Goal: Information Seeking & Learning: Find contact information

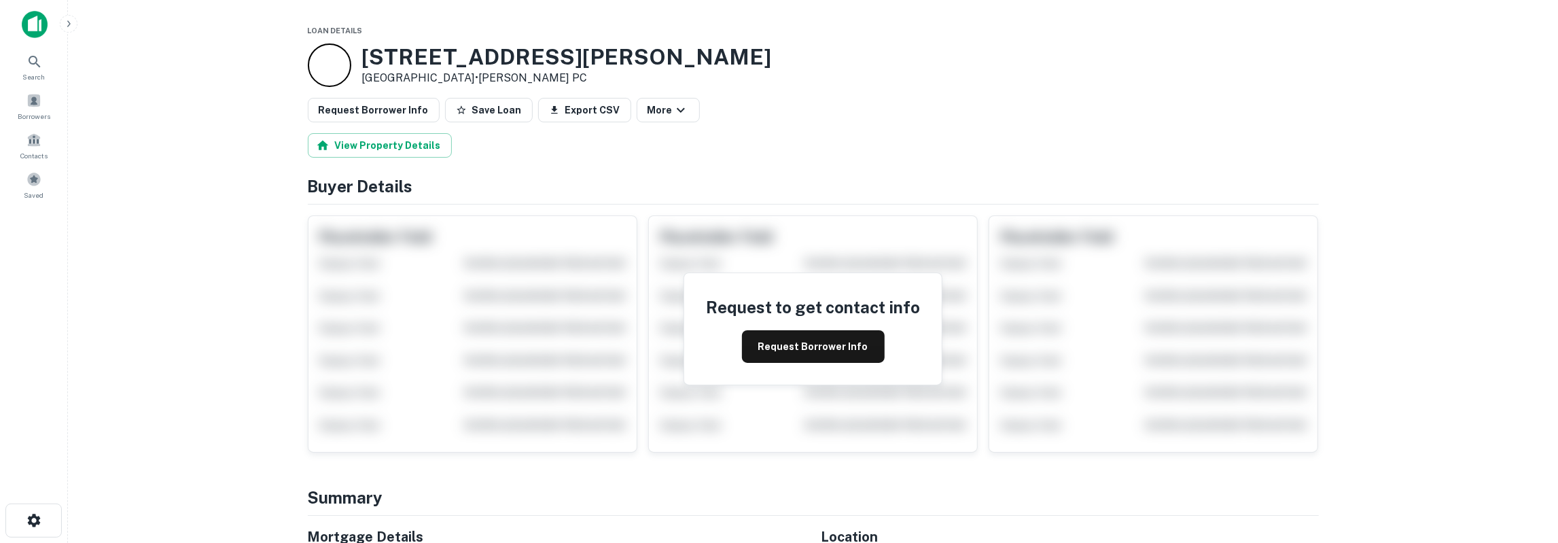
scroll to position [212, 0]
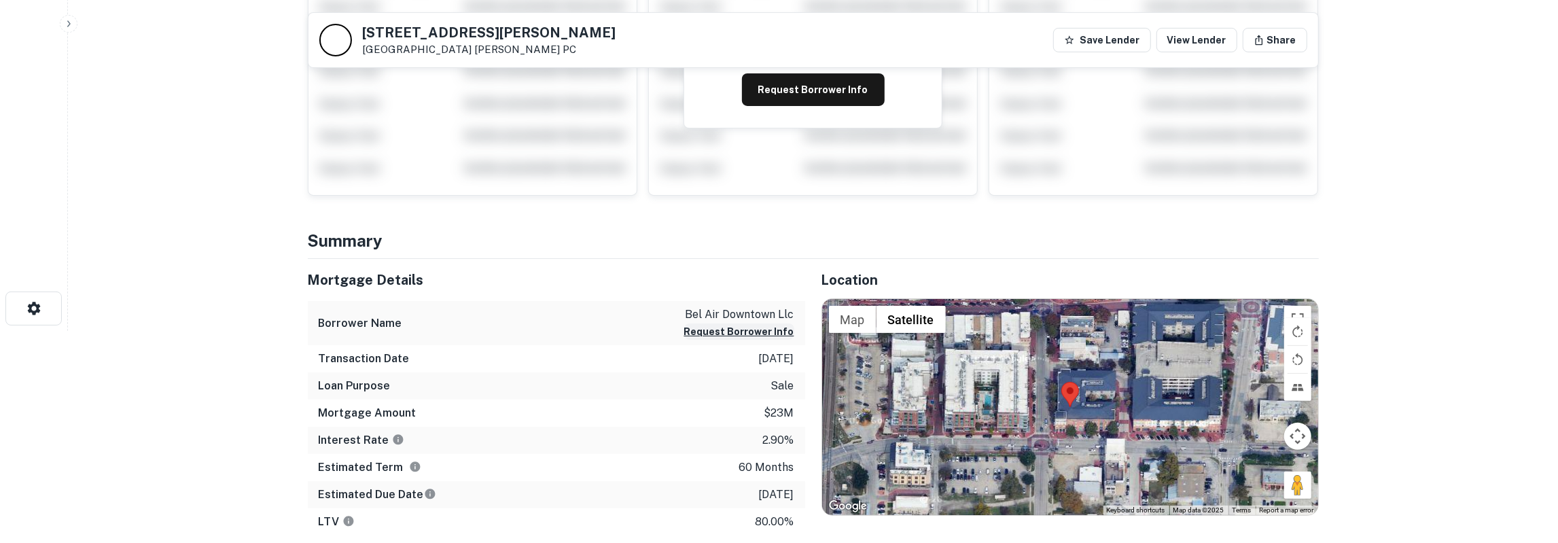
click at [740, 328] on button "Request Borrower Info" at bounding box center [739, 331] width 110 height 16
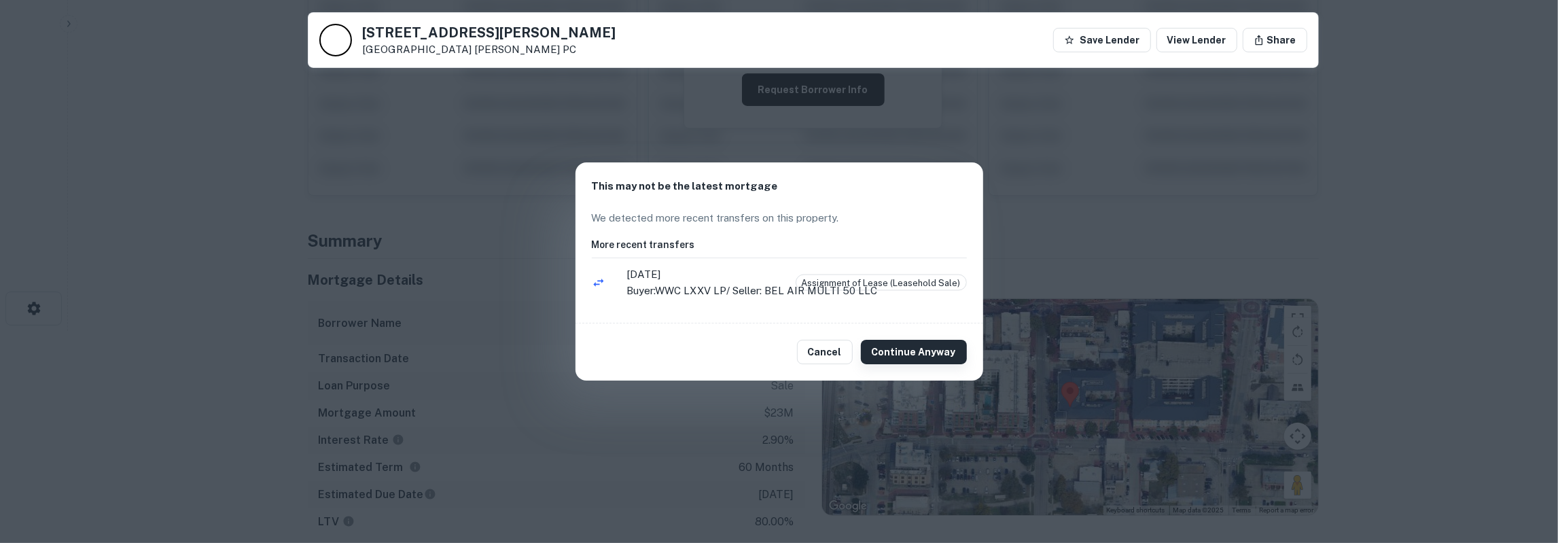
click at [915, 349] on button "Continue Anyway" at bounding box center [914, 352] width 106 height 24
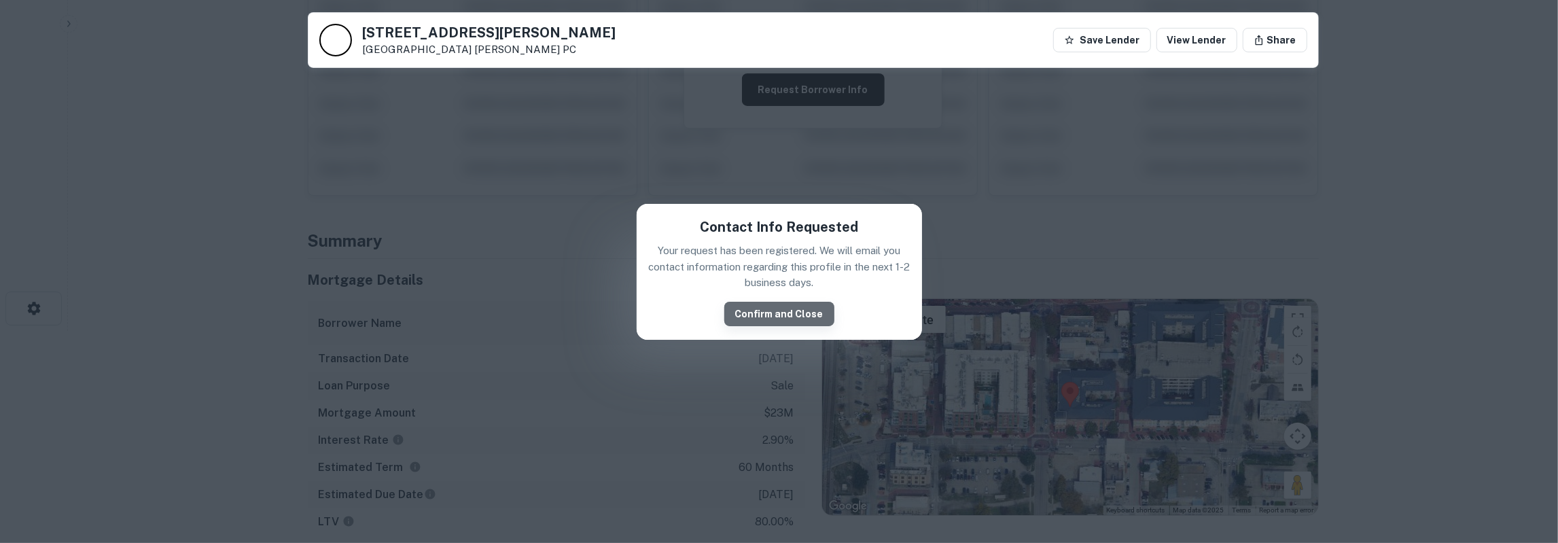
click at [794, 312] on button "Confirm and Close" at bounding box center [779, 314] width 110 height 24
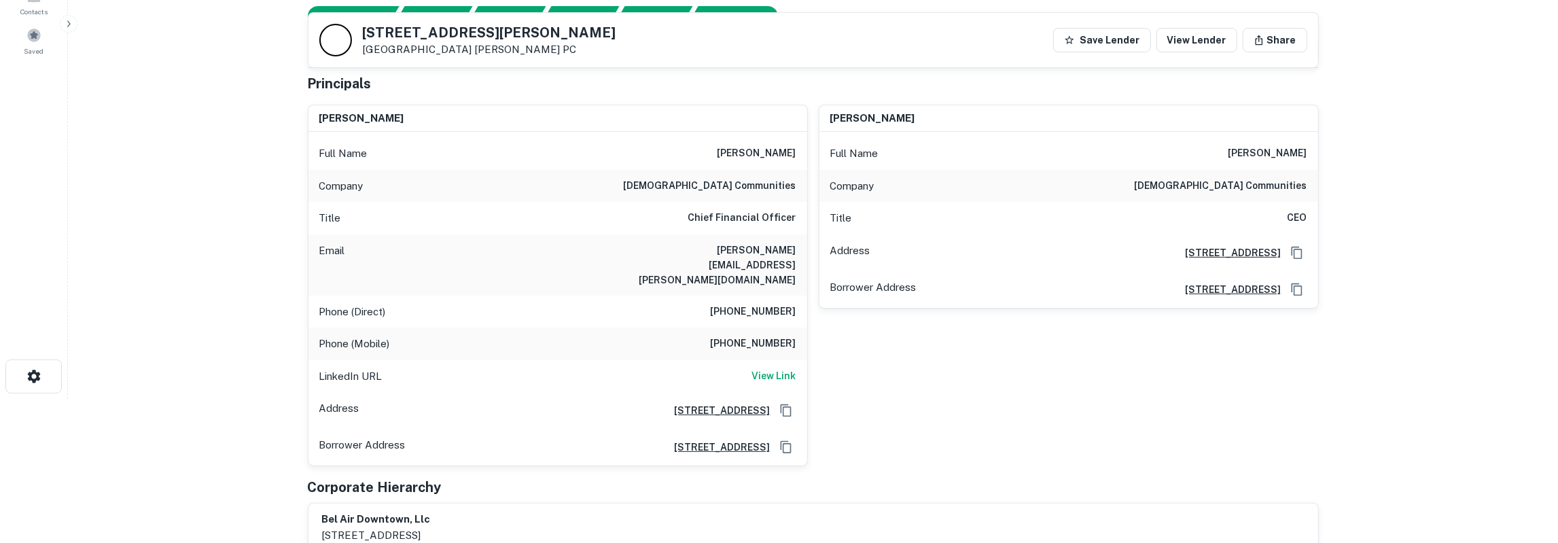
scroll to position [141, 0]
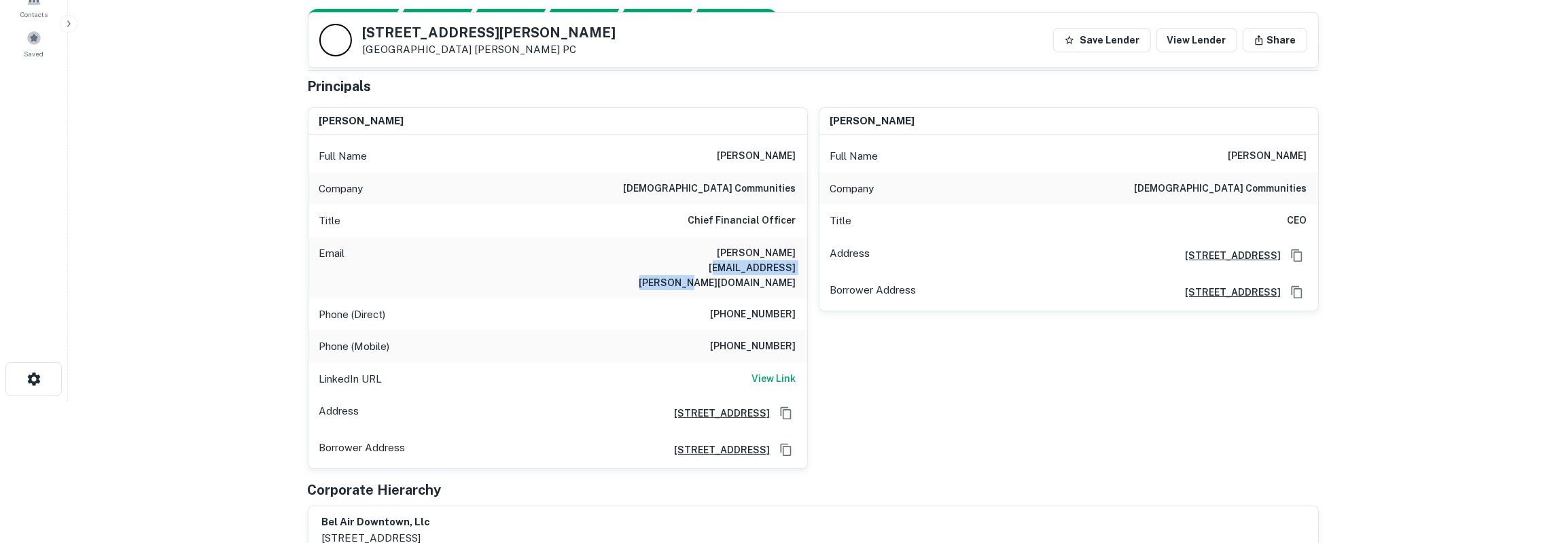
drag, startPoint x: 709, startPoint y: 249, endPoint x: 794, endPoint y: 281, distance: 90.5
click at [794, 281] on div "Email brandon.meyer@americancommunities.com" at bounding box center [557, 267] width 499 height 61
click at [773, 154] on h6 "brandon meyer" at bounding box center [757, 156] width 79 height 16
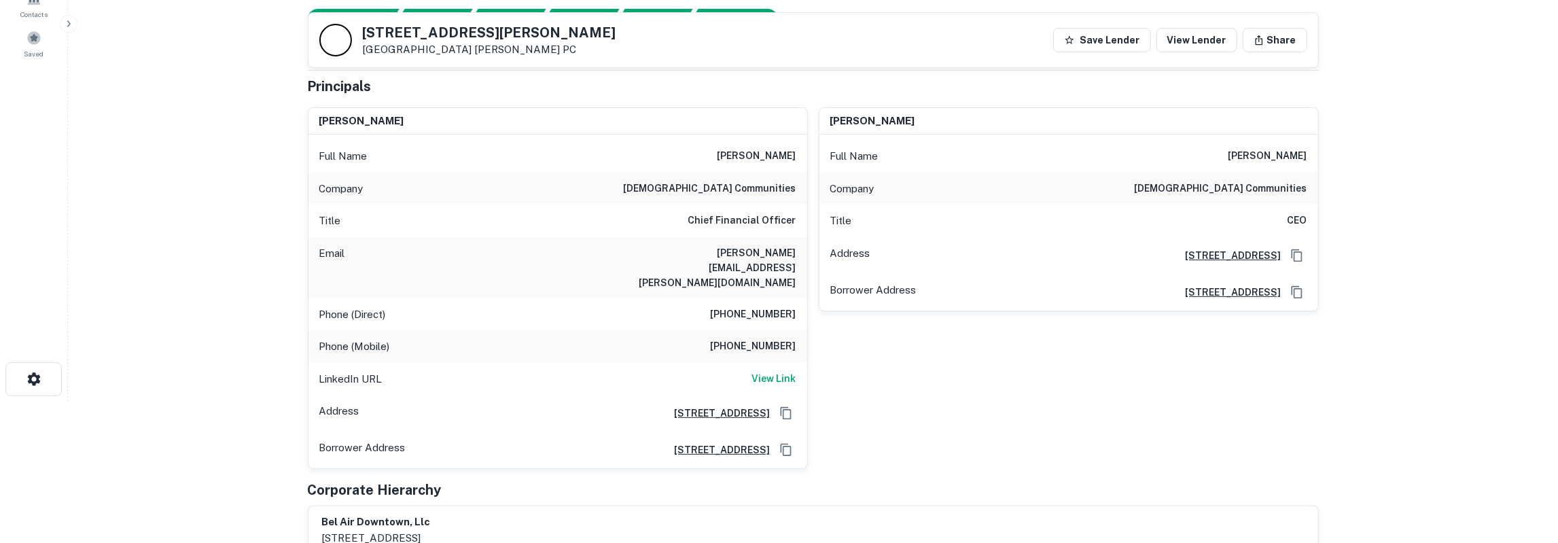
click at [787, 191] on h6 "american communities" at bounding box center [710, 189] width 173 height 16
click at [751, 250] on h6 "brandon.meyer@americancommunities.com" at bounding box center [714, 267] width 163 height 45
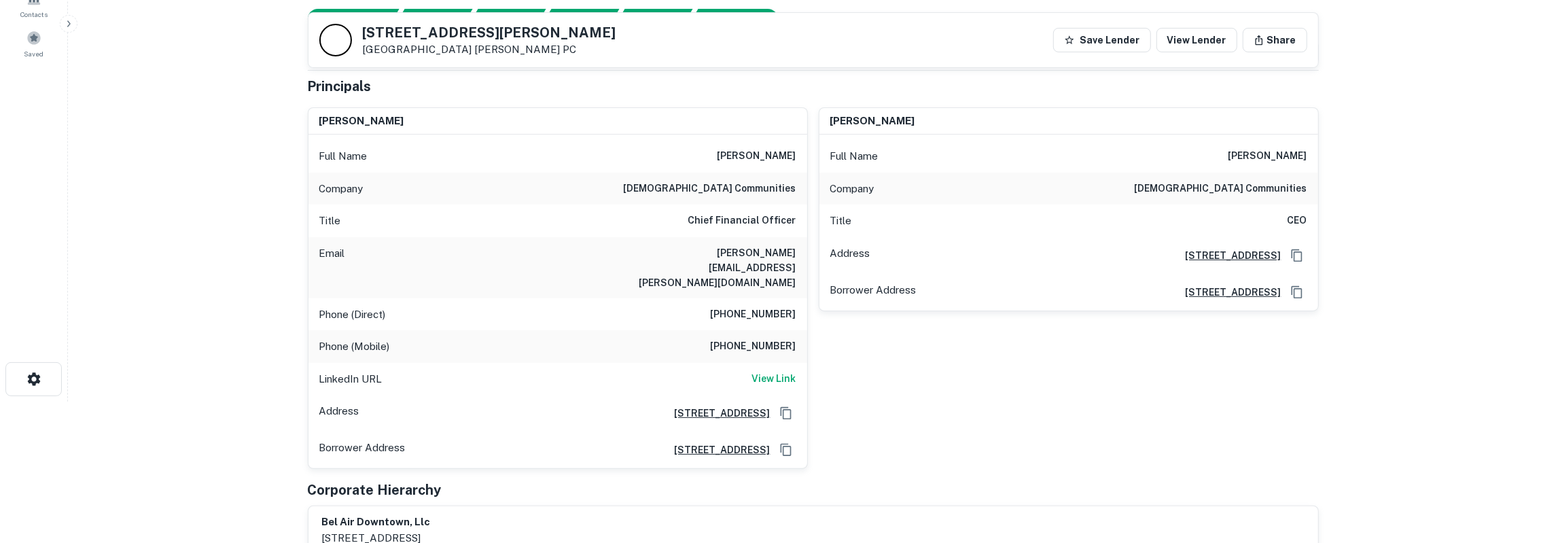
click at [751, 250] on h6 "brandon.meyer@americancommunities.com" at bounding box center [714, 267] width 163 height 45
click at [755, 306] on h6 "(214) 403-7757" at bounding box center [754, 314] width 86 height 16
click at [756, 338] on h6 "(563) 579-7411" at bounding box center [754, 346] width 86 height 16
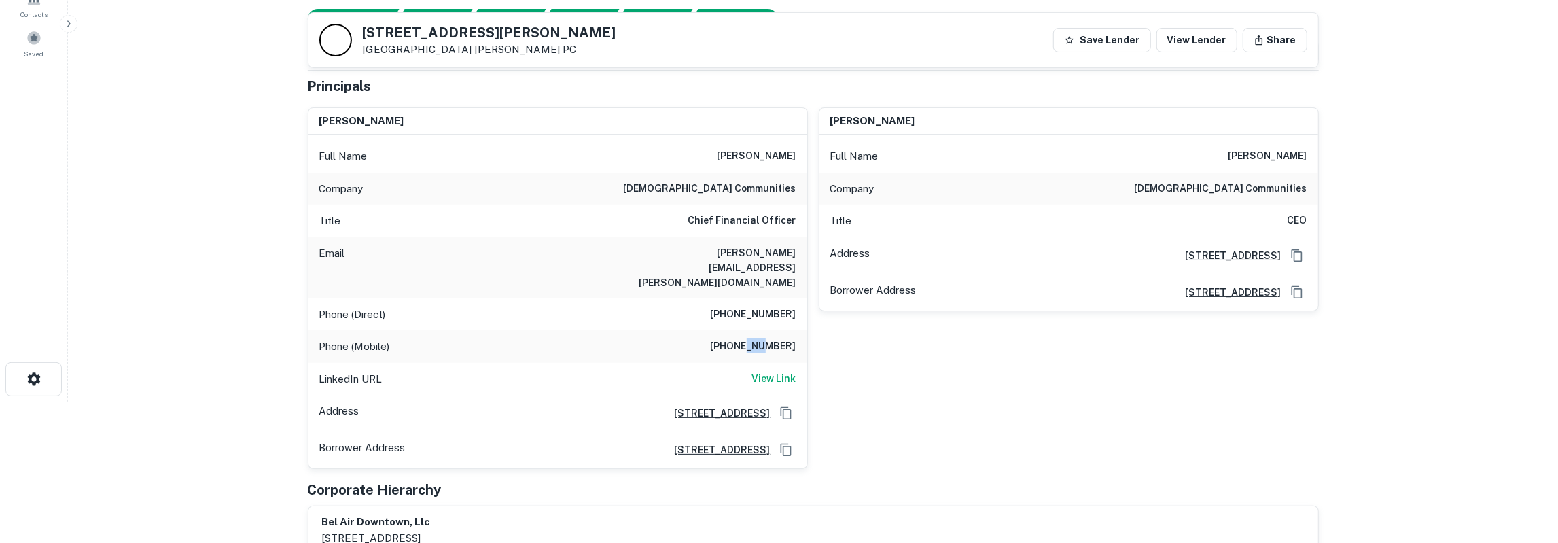
click at [756, 338] on h6 "(563) 579-7411" at bounding box center [754, 346] width 86 height 16
click at [777, 306] on h6 "(214) 403-7757" at bounding box center [754, 314] width 86 height 16
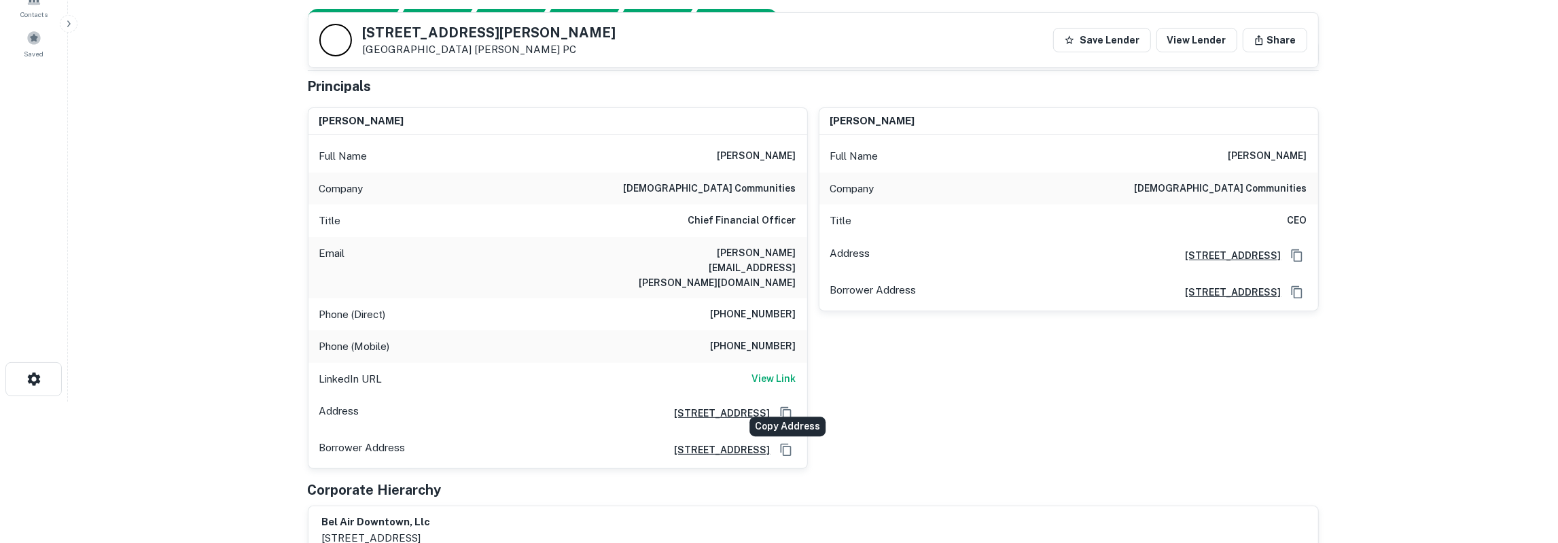
click at [783, 407] on icon "Copy Address" at bounding box center [785, 413] width 11 height 12
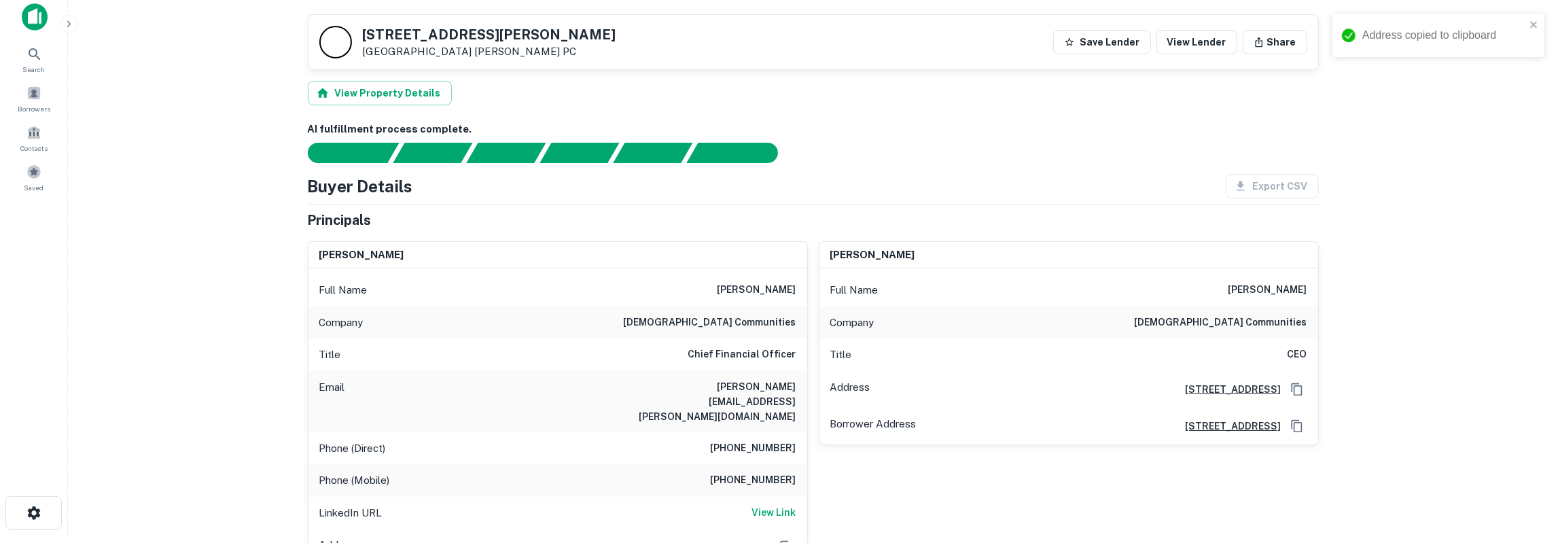
scroll to position [0, 0]
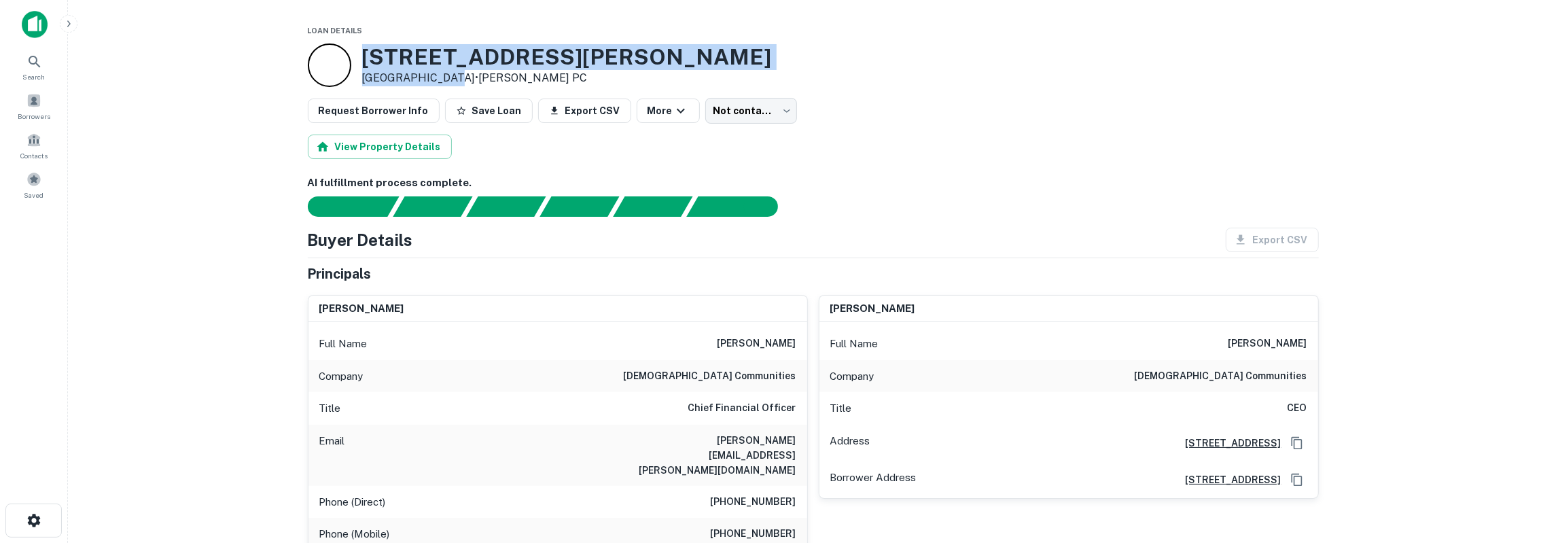
drag, startPoint x: 362, startPoint y: 55, endPoint x: 440, endPoint y: 75, distance: 80.1
click at [444, 75] on div "1404 Vontress St Plano, TX 75074 • Niles Holmes PC" at bounding box center [567, 65] width 410 height 42
click at [383, 51] on h3 "1404 Vontress St" at bounding box center [567, 57] width 410 height 26
drag, startPoint x: 366, startPoint y: 55, endPoint x: 556, endPoint y: 73, distance: 191.1
click at [556, 73] on div "1404 Vontress St Plano, TX 75074 • Niles Holmes PC" at bounding box center [813, 64] width 1011 height 43
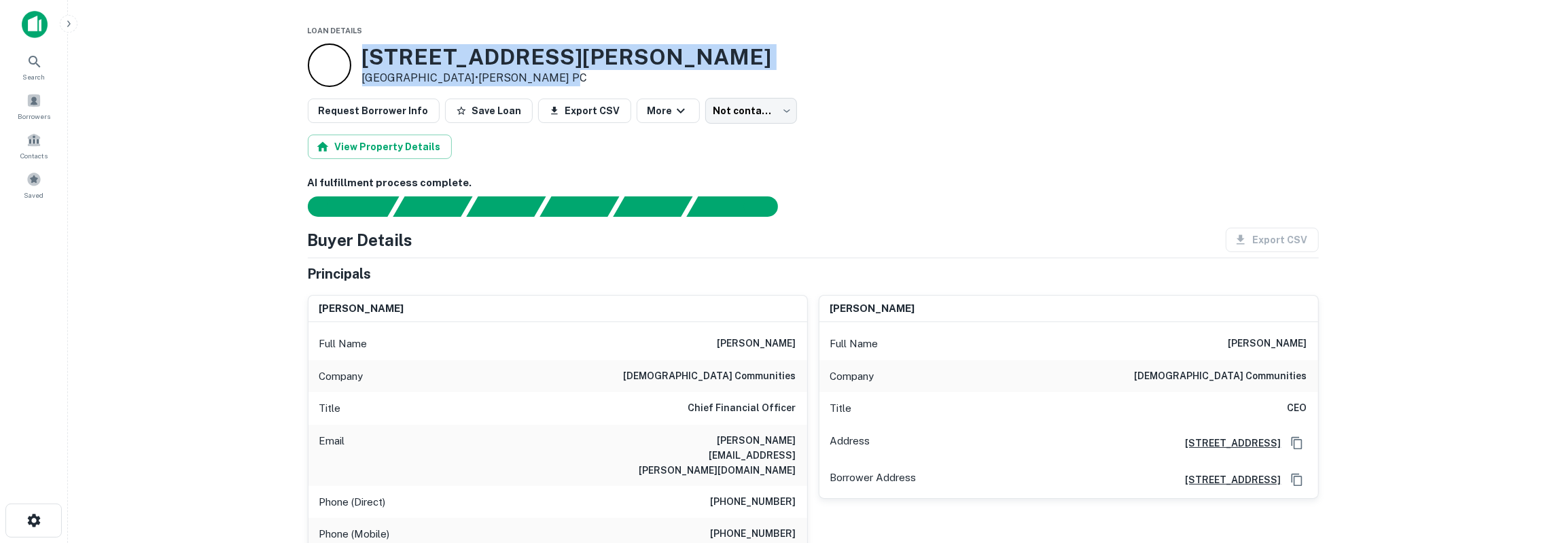
copy div "1404 Vontress St Plano, TX 75074 • Niles Holmes PC"
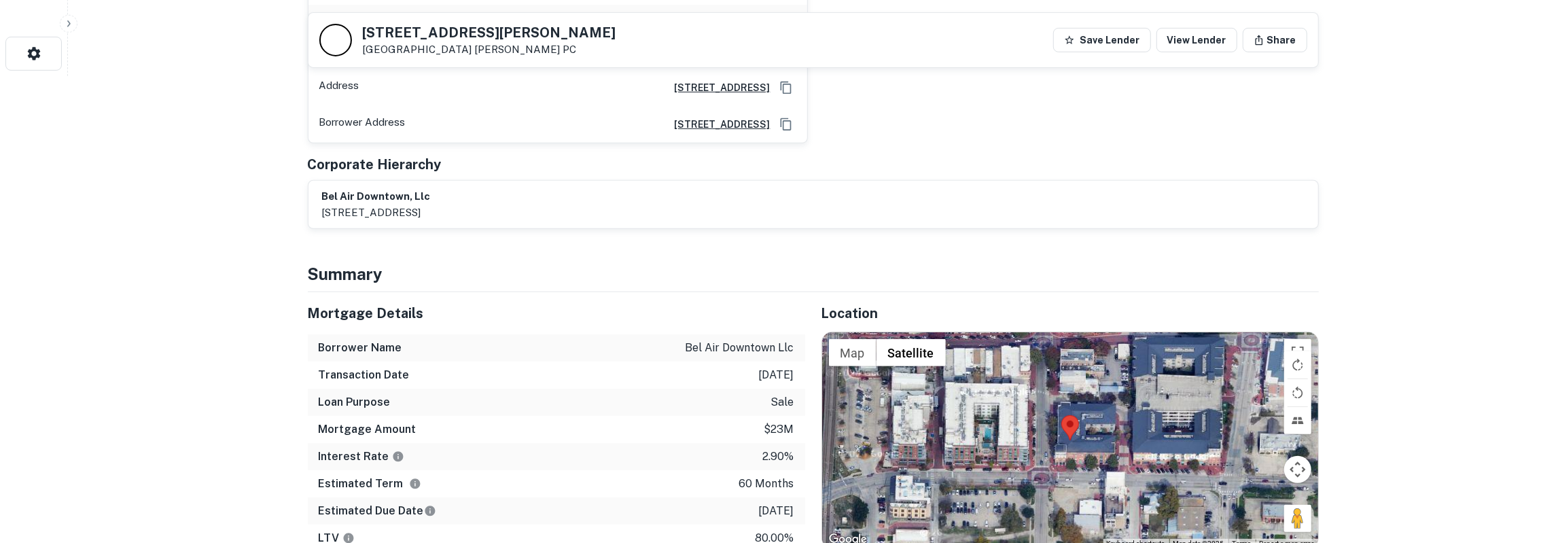
scroll to position [495, 0]
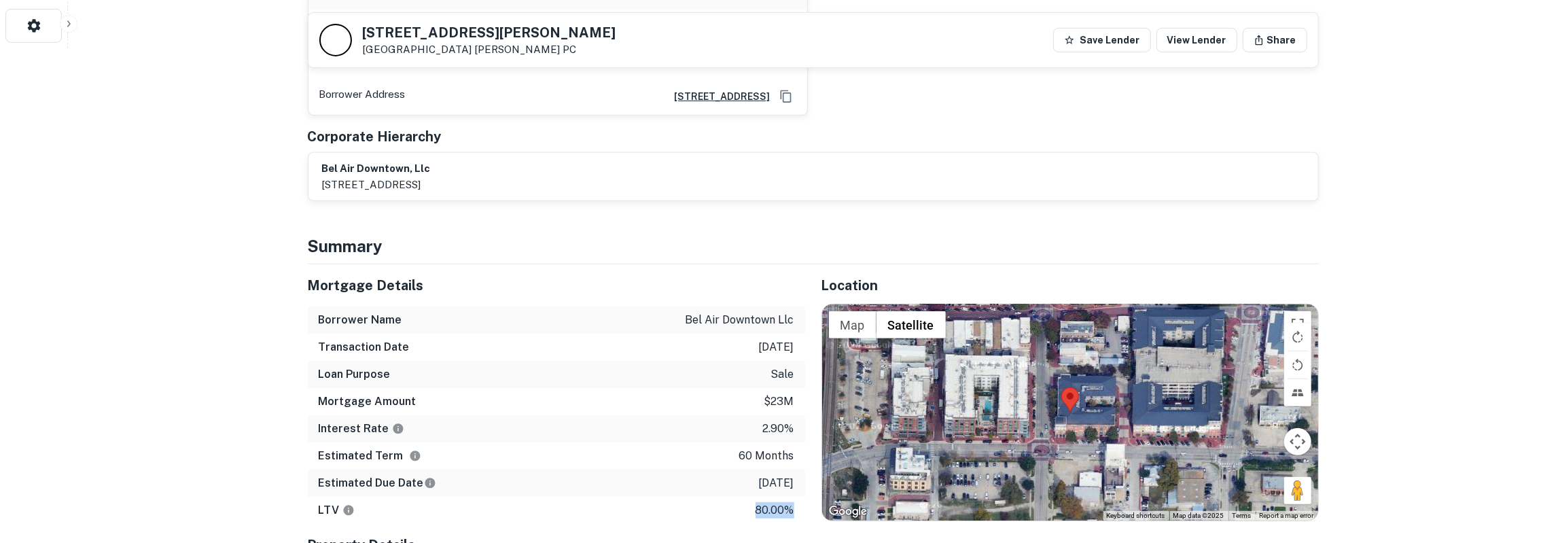
drag, startPoint x: 312, startPoint y: 265, endPoint x: 793, endPoint y: 493, distance: 532.5
click at [793, 493] on div "Mortgage Details Borrower Name bel air downtown llc Transaction Date 6/2/2021 L…" at bounding box center [556, 394] width 497 height 260
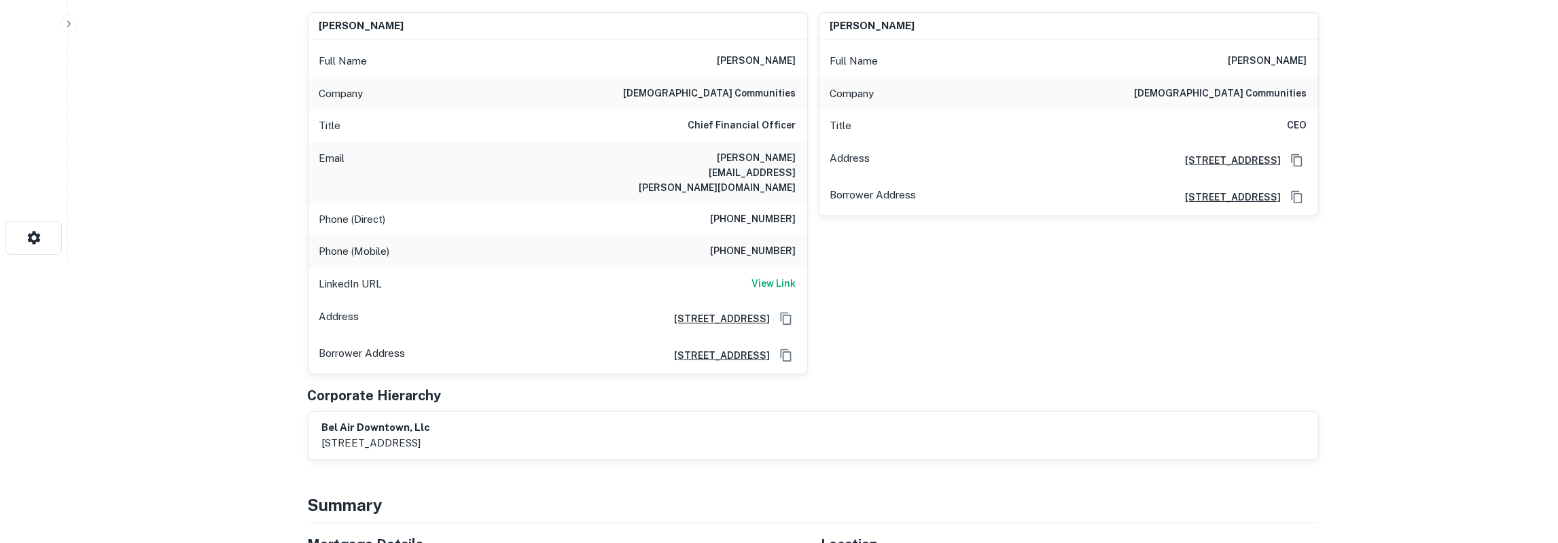
scroll to position [0, 0]
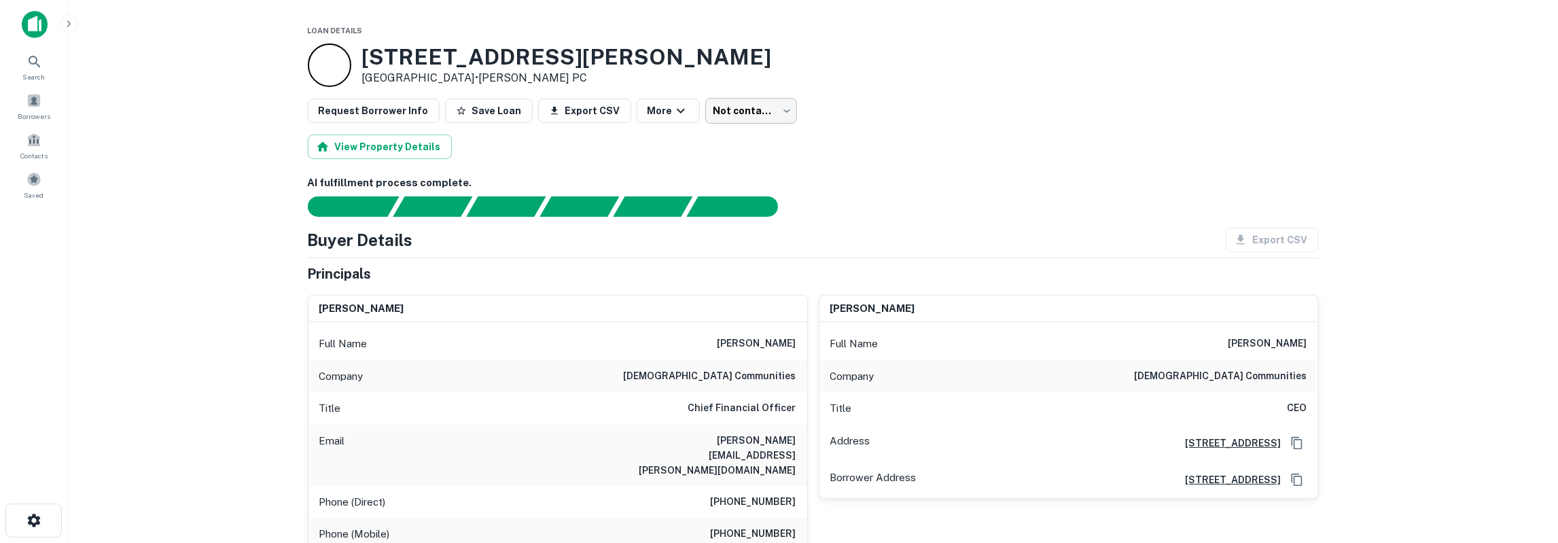
click at [741, 104] on body "Search Borrowers Contacts Saved Loan Details 1404 Vontress St Plano, TX 75074 •…" at bounding box center [779, 271] width 1558 height 543
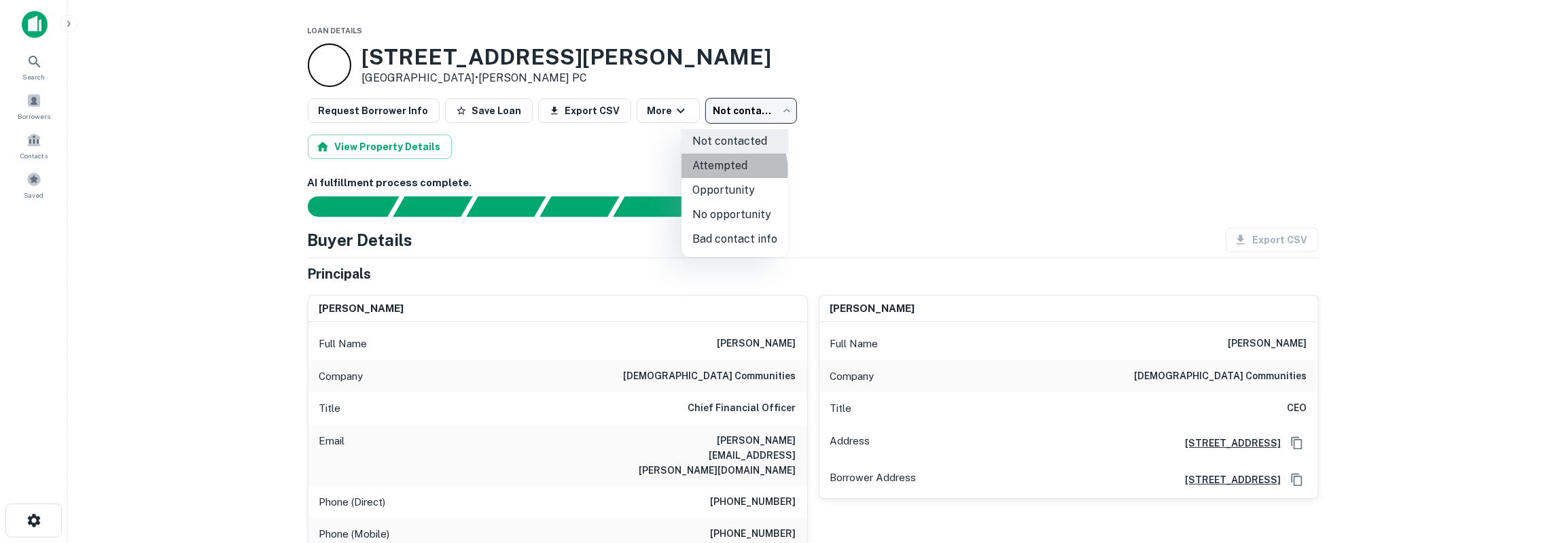
click at [721, 171] on li "Attempted" at bounding box center [735, 166] width 107 height 24
type input "*********"
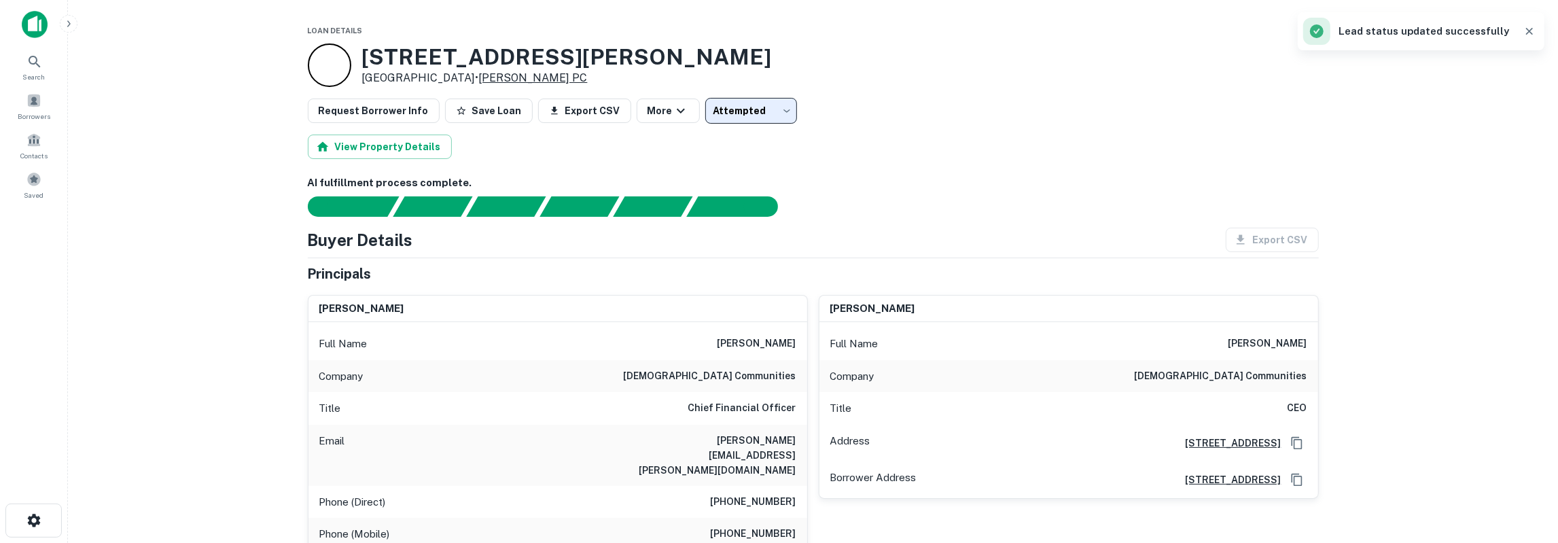
click at [499, 76] on link "Niles Holmes PC" at bounding box center [533, 77] width 109 height 13
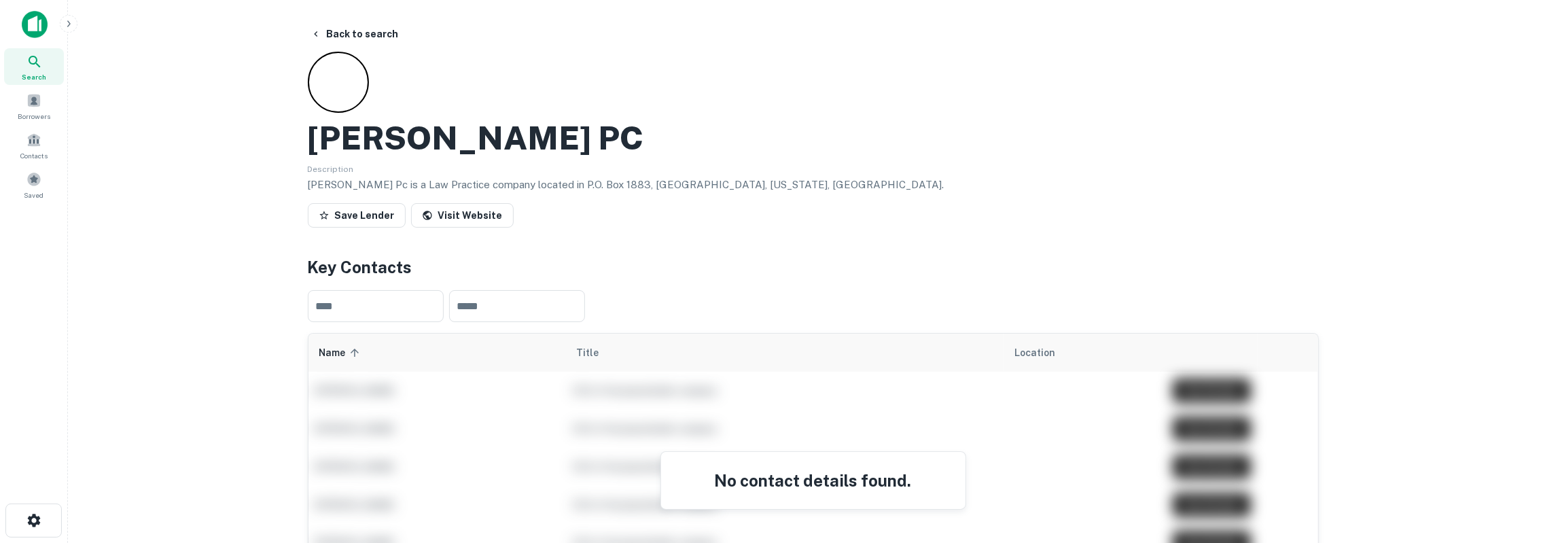
click at [928, 99] on div "Niles Holmes PC Description Niles Holmes Pc is a Law Practice company located i…" at bounding box center [813, 142] width 1011 height 181
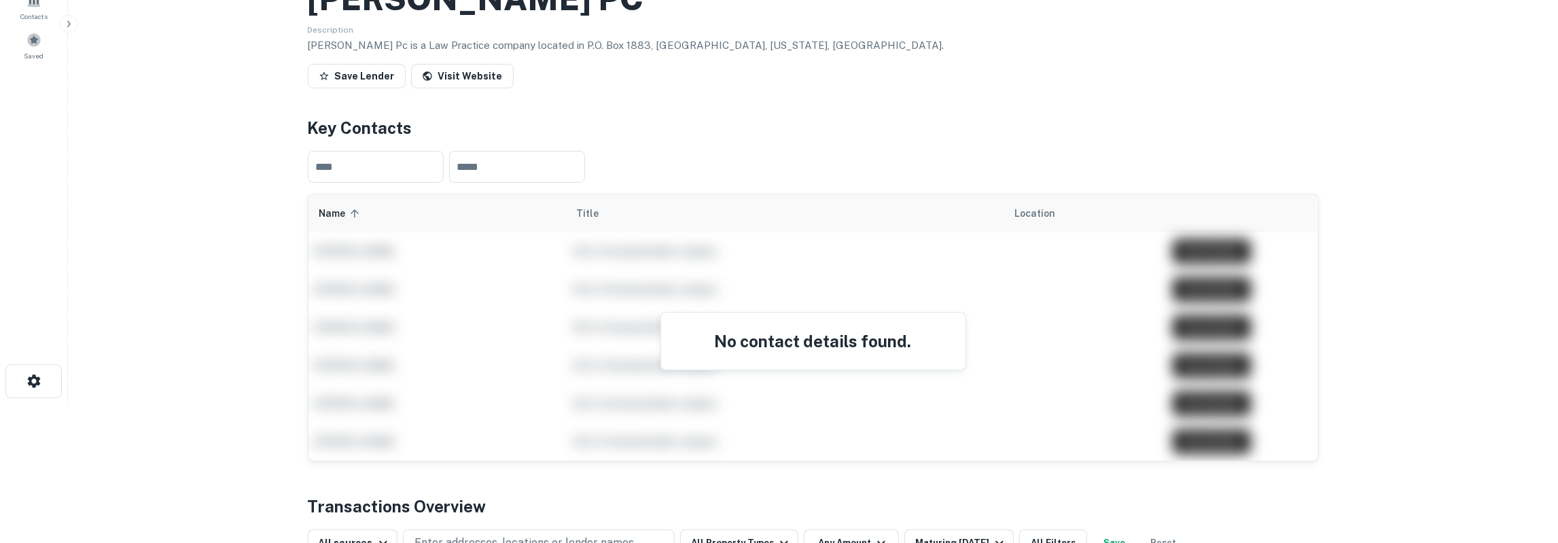
scroll to position [141, 0]
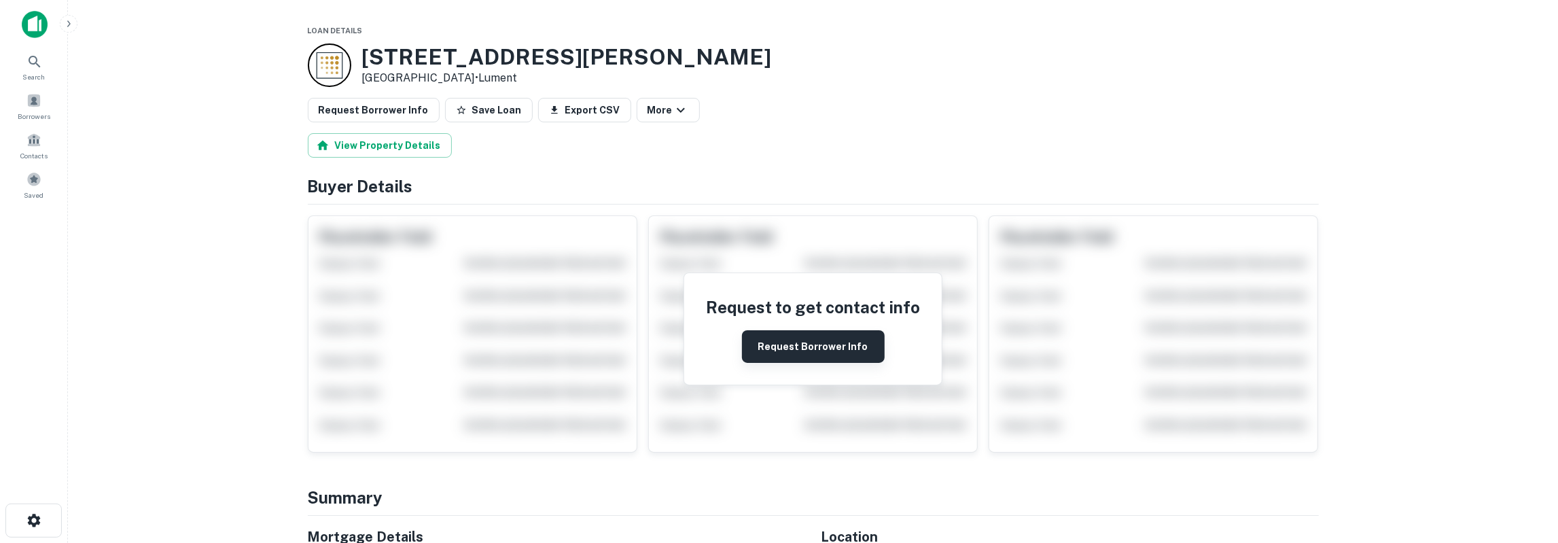
click at [787, 348] on button "Request Borrower Info" at bounding box center [813, 346] width 143 height 33
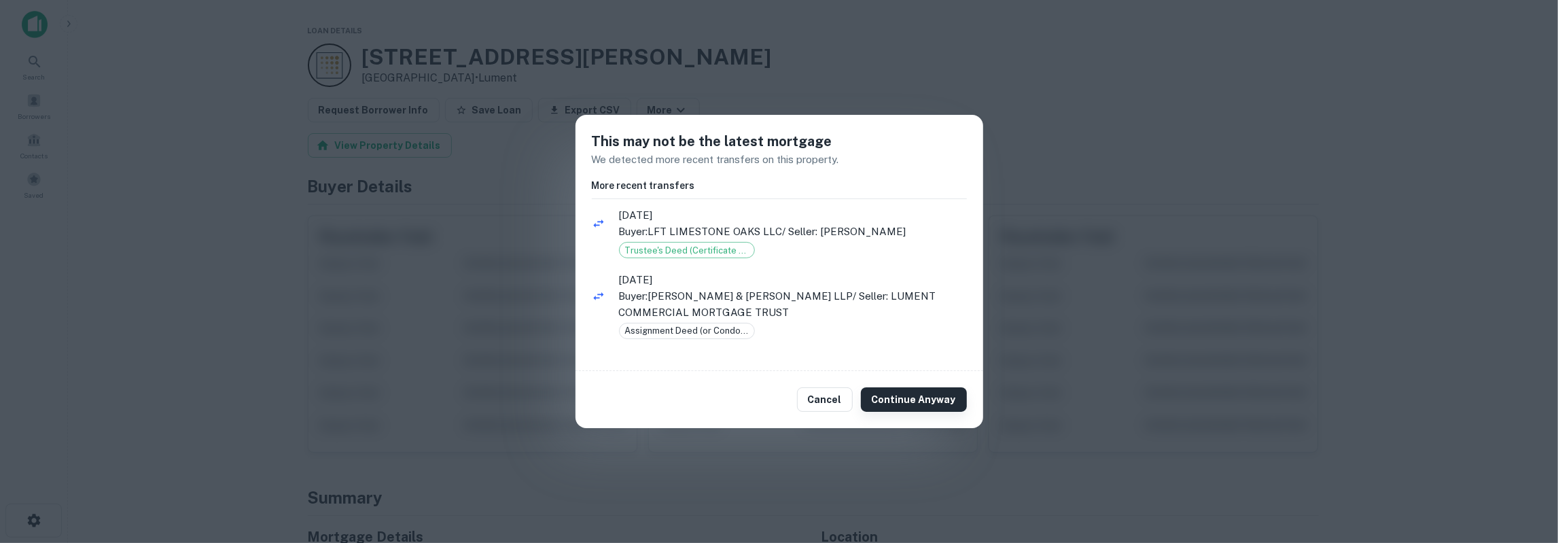
click at [916, 398] on button "Continue Anyway" at bounding box center [914, 399] width 106 height 24
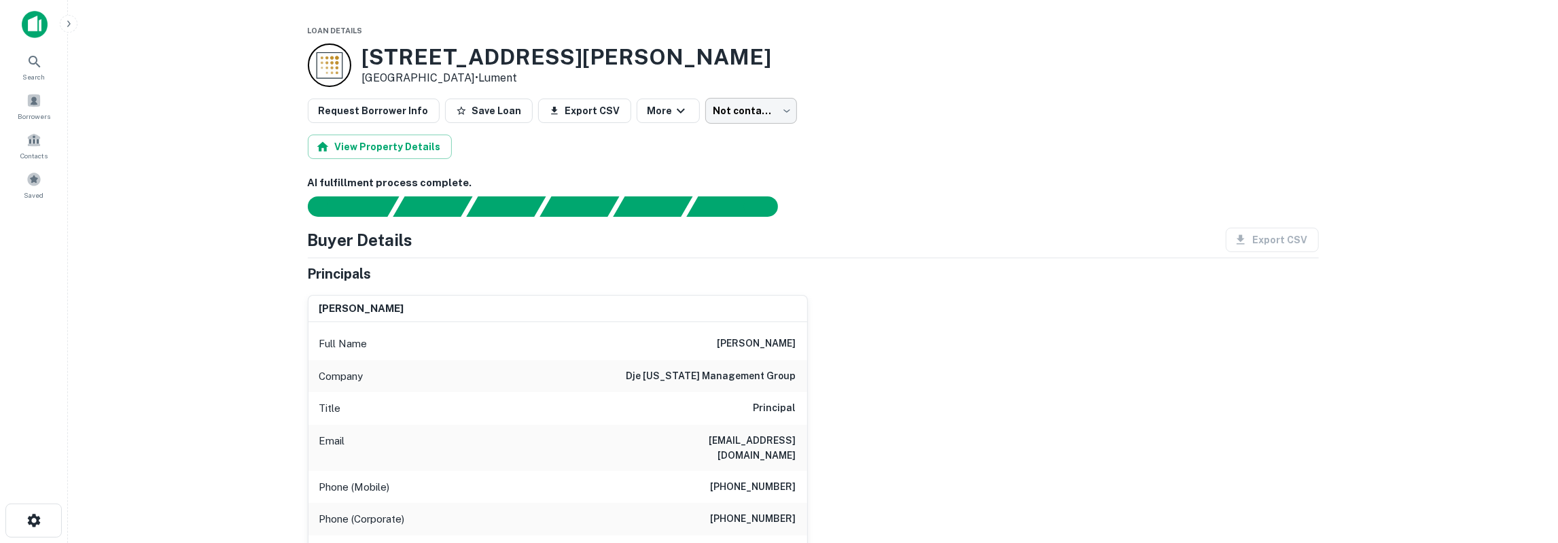
click at [720, 113] on body "Search Borrowers Contacts Saved Loan Details [STREET_ADDRESS][PERSON_NAME] • Lu…" at bounding box center [779, 271] width 1558 height 543
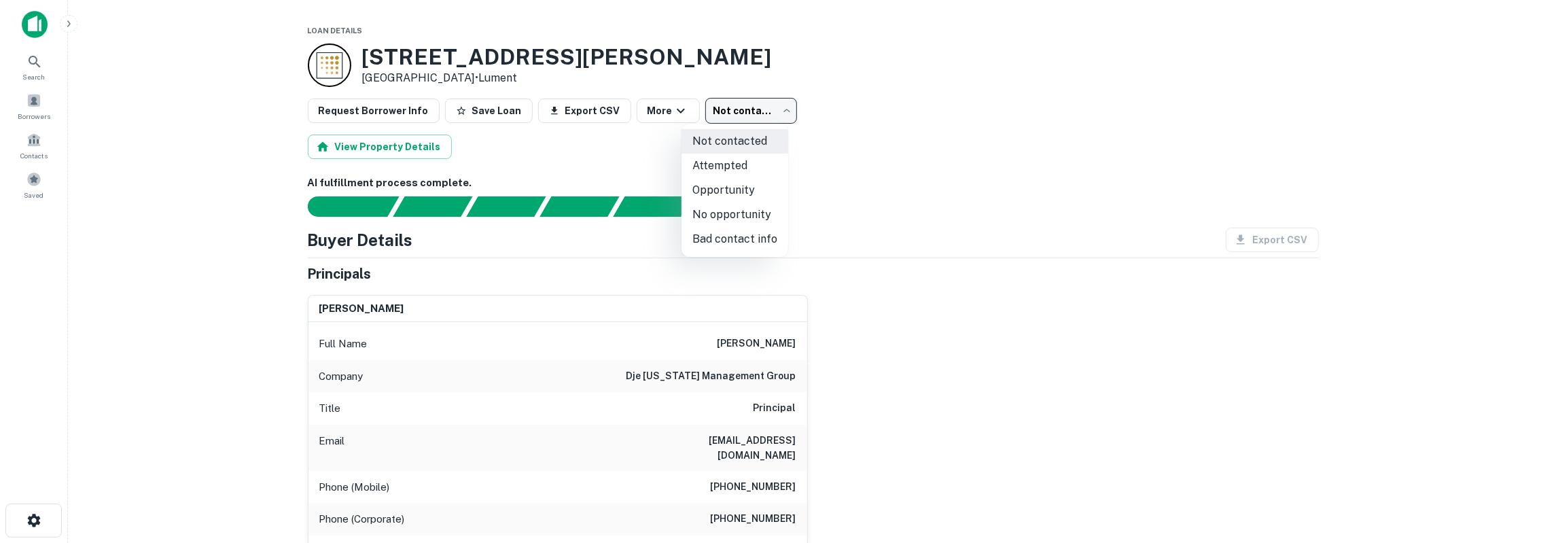
click at [714, 217] on li "No opportunity" at bounding box center [735, 214] width 107 height 24
type input "**********"
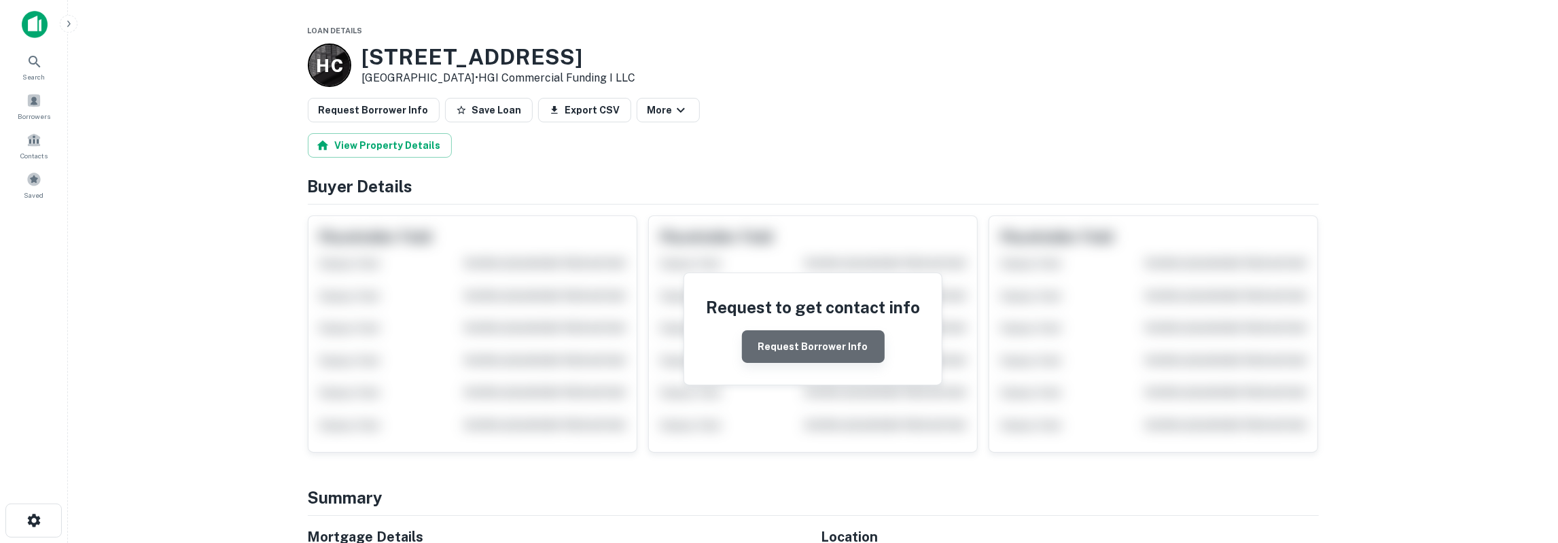
click at [859, 349] on button "Request Borrower Info" at bounding box center [813, 346] width 143 height 33
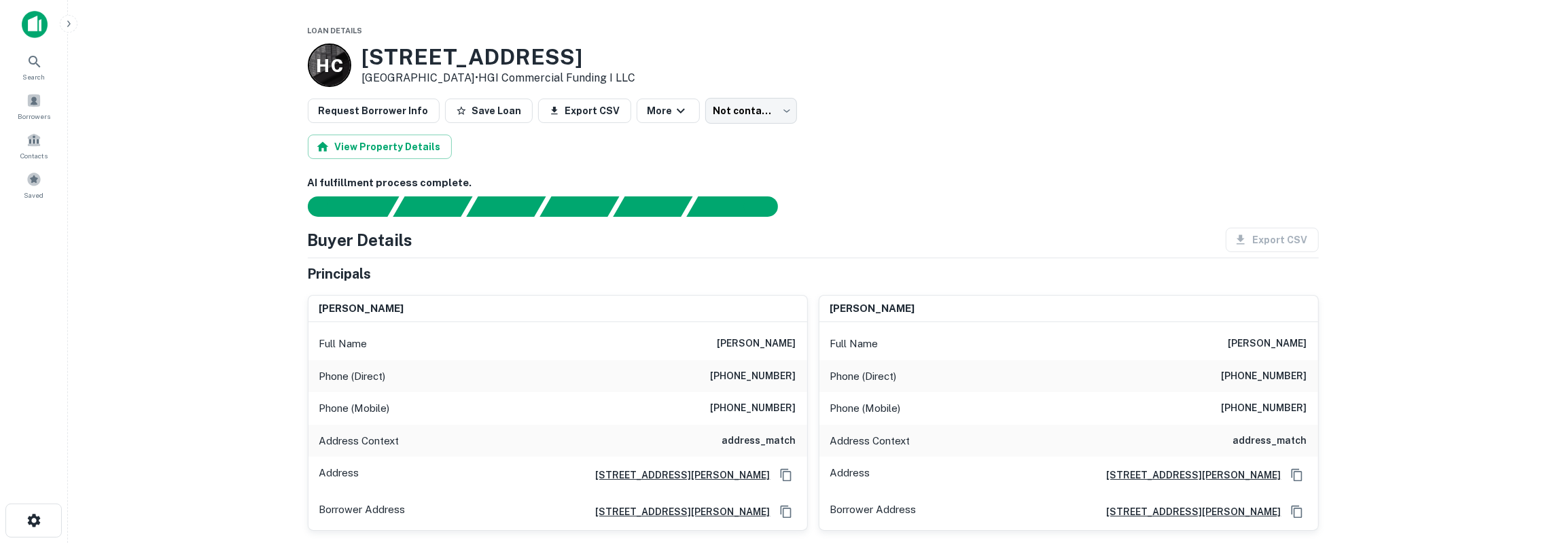
click at [772, 341] on h6 "[PERSON_NAME]" at bounding box center [757, 344] width 79 height 16
copy h6 "guntnur"
click at [740, 340] on h6 "[PERSON_NAME]" at bounding box center [757, 344] width 79 height 16
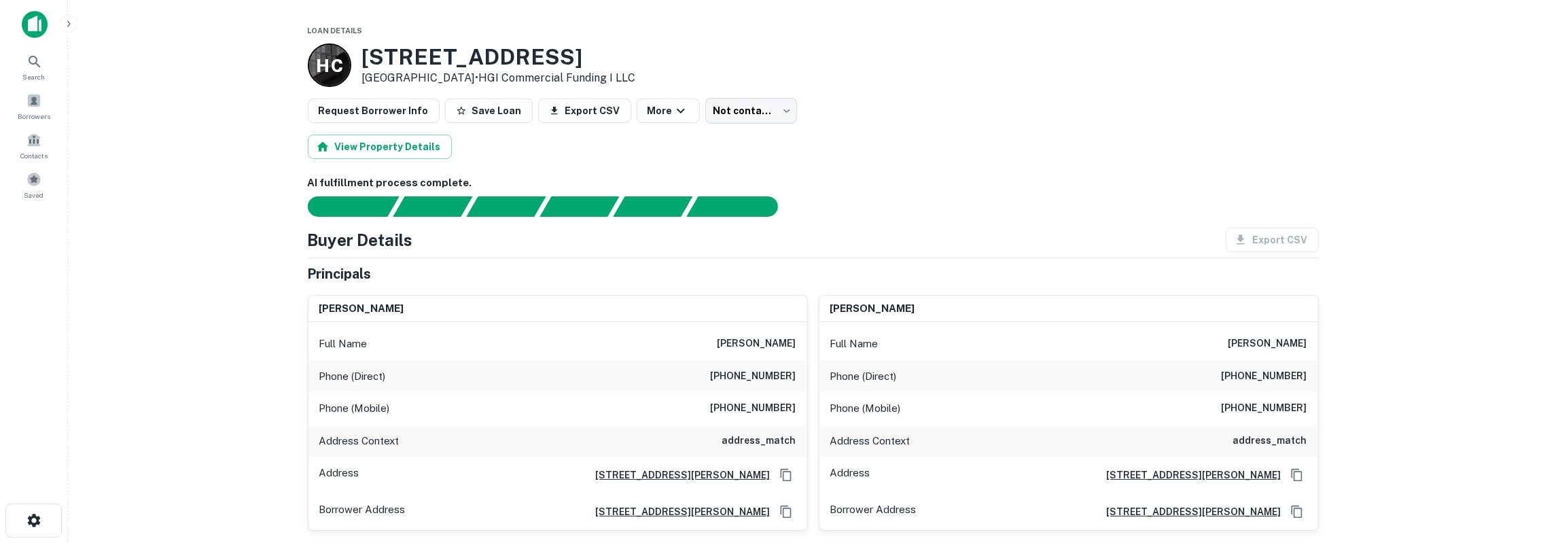
click at [740, 340] on h6 "rajeswari guntnur" at bounding box center [757, 344] width 79 height 16
click at [751, 402] on h6 "(405) 692-3091" at bounding box center [754, 408] width 86 height 16
click at [752, 402] on h6 "(405) 692-3091" at bounding box center [754, 408] width 86 height 16
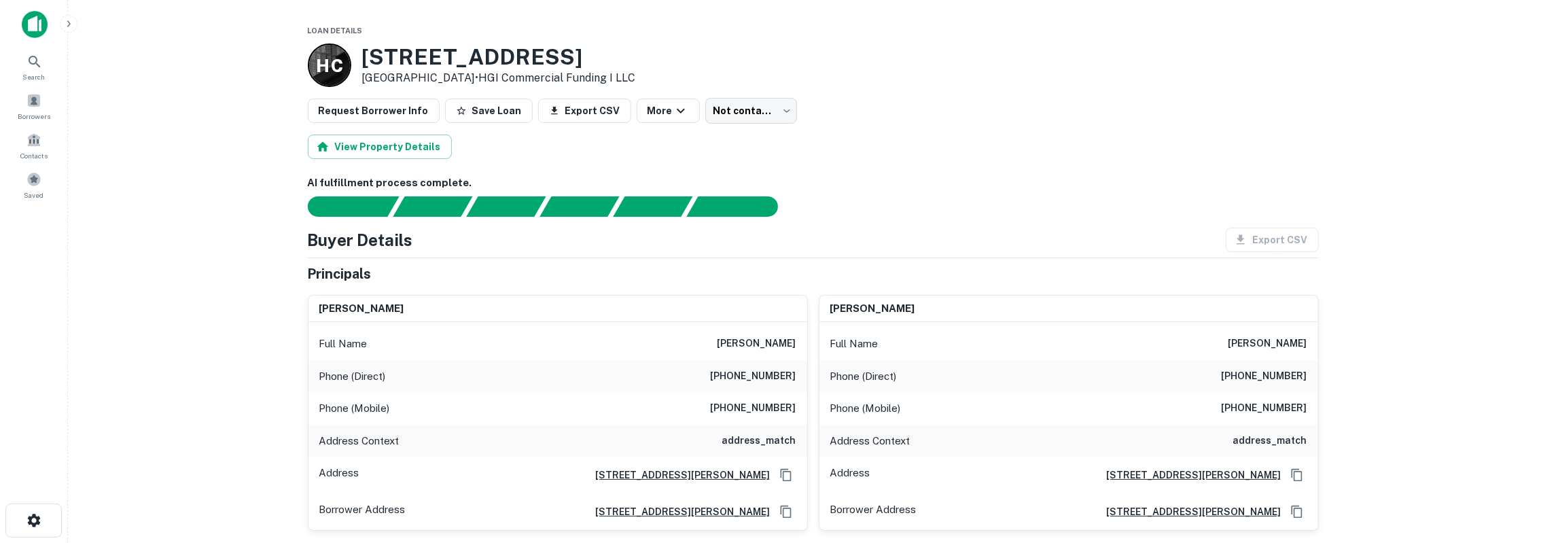
click at [769, 373] on h6 "(972) 862-2045" at bounding box center [754, 376] width 86 height 16
drag, startPoint x: 832, startPoint y: 378, endPoint x: 1290, endPoint y: 408, distance: 459.7
click at [1290, 408] on div "Full Name rajasekhar guntnur Phone (Direct) (972) 862-2045 Phone (Mobile) (214)…" at bounding box center [1068, 426] width 499 height 208
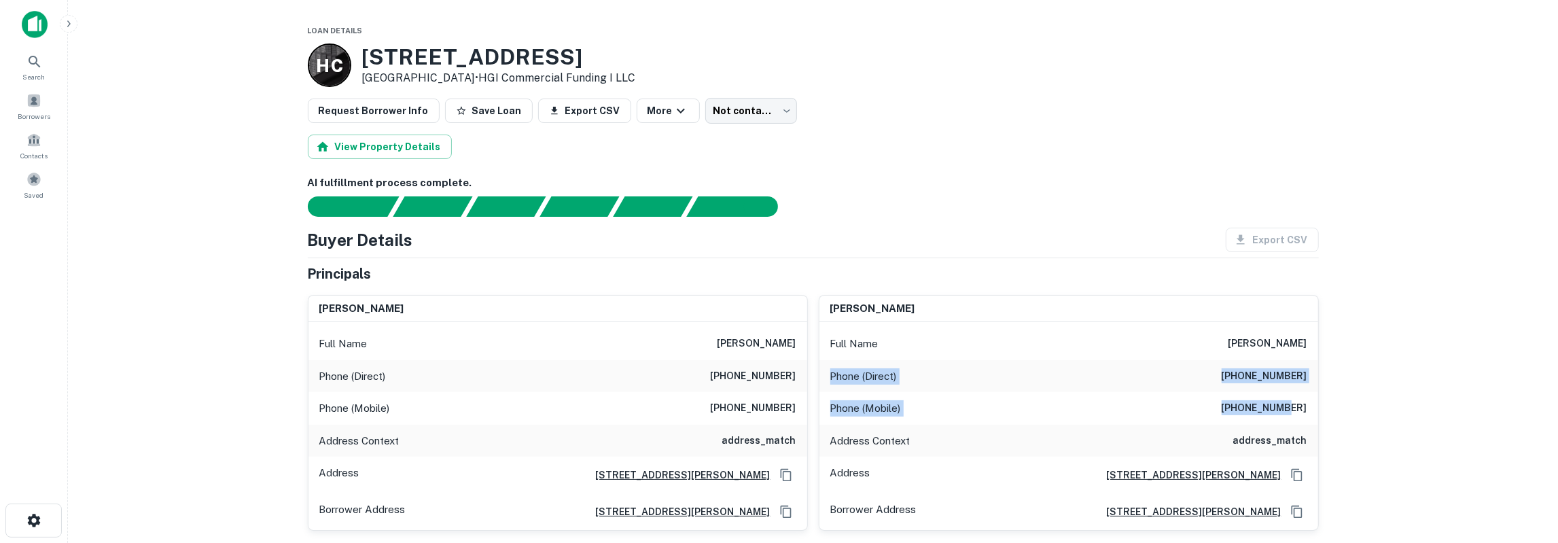
click at [832, 417] on div "Phone (Mobile) (214) 529-3169" at bounding box center [1068, 408] width 499 height 33
drag, startPoint x: 321, startPoint y: 406, endPoint x: 1166, endPoint y: 418, distance: 844.7
click at [808, 418] on div "rajeswari guntnur Full Name rajeswari guntnur Phone (Direct) (972) 862-2045 Pho…" at bounding box center [558, 413] width 500 height 236
click at [362, 408] on p "Phone (Mobile)" at bounding box center [354, 408] width 71 height 16
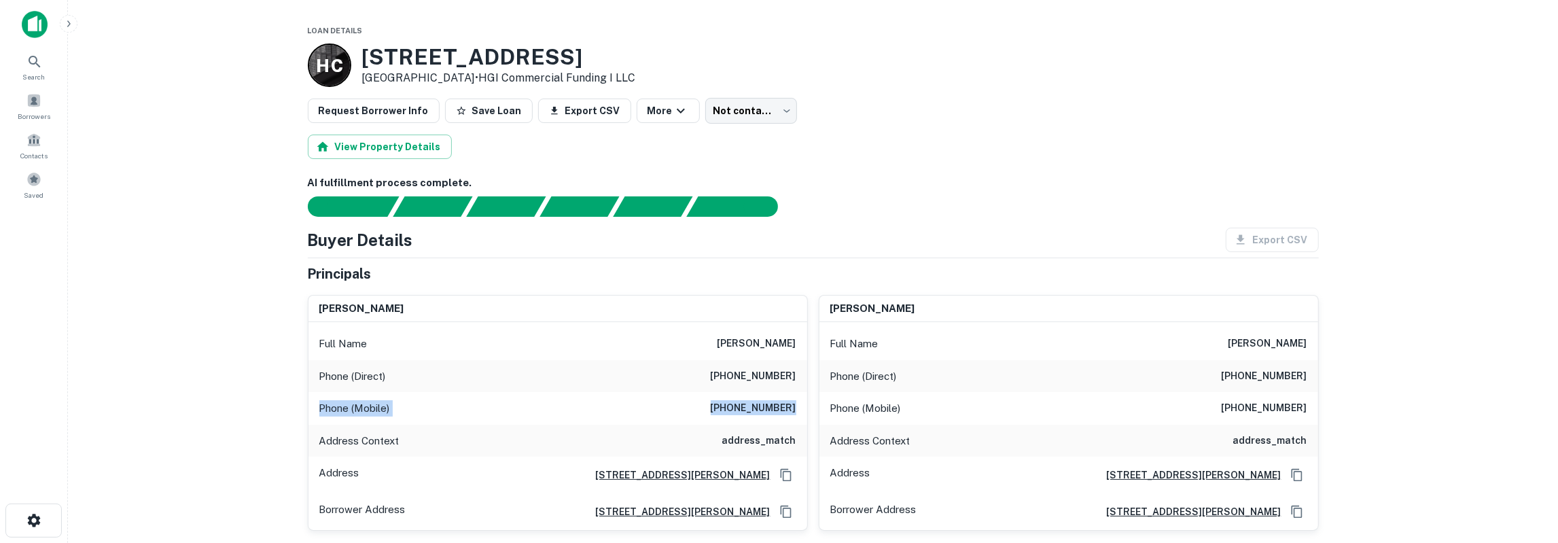
drag, startPoint x: 319, startPoint y: 407, endPoint x: 798, endPoint y: 406, distance: 479.1
click at [798, 406] on div "Phone (Mobile) (405) 692-3091" at bounding box center [557, 408] width 499 height 33
copy div "Phone (Mobile) (405) 692-3091"
drag, startPoint x: 839, startPoint y: 402, endPoint x: 1326, endPoint y: 420, distance: 488.2
click at [1319, 420] on div "rajasekhar guntnur Full Name rajasekhar guntnur Phone (Direct) (972) 862-2045 P…" at bounding box center [1069, 413] width 500 height 236
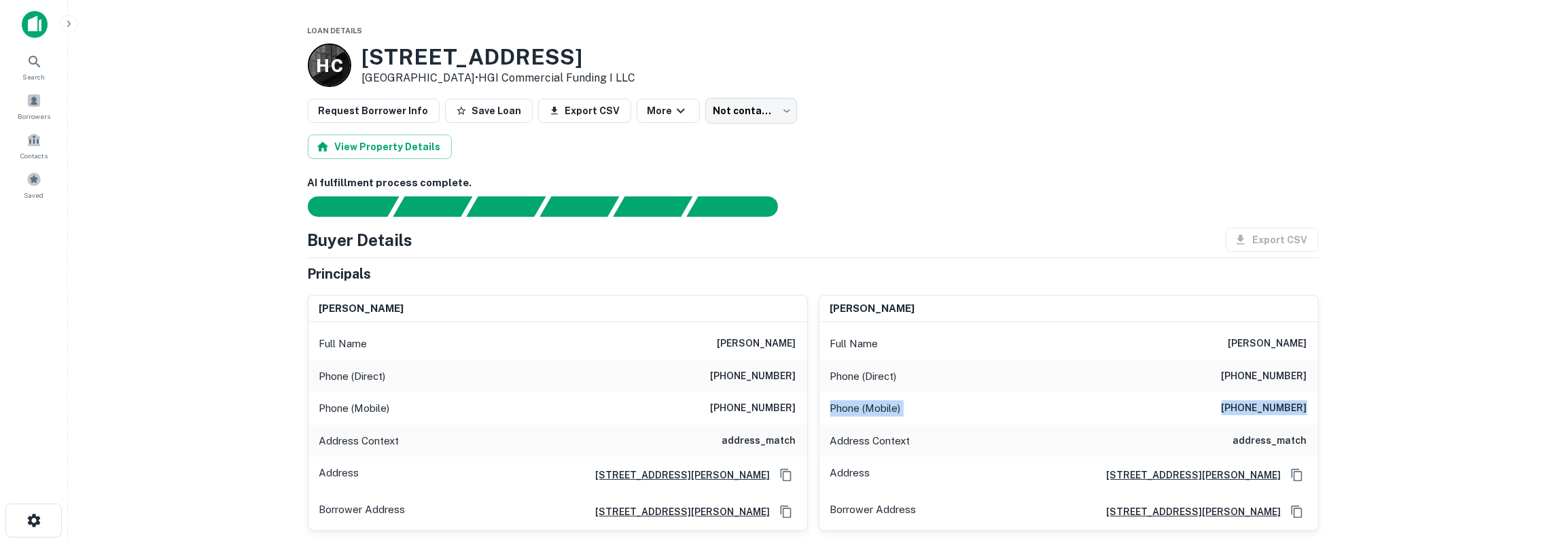
drag, startPoint x: 831, startPoint y: 406, endPoint x: 1311, endPoint y: 406, distance: 479.7
click at [1311, 406] on div "Phone (Mobile) (214) 529-3169" at bounding box center [1068, 408] width 499 height 33
copy div "Phone (Mobile) (214) 529-3169"
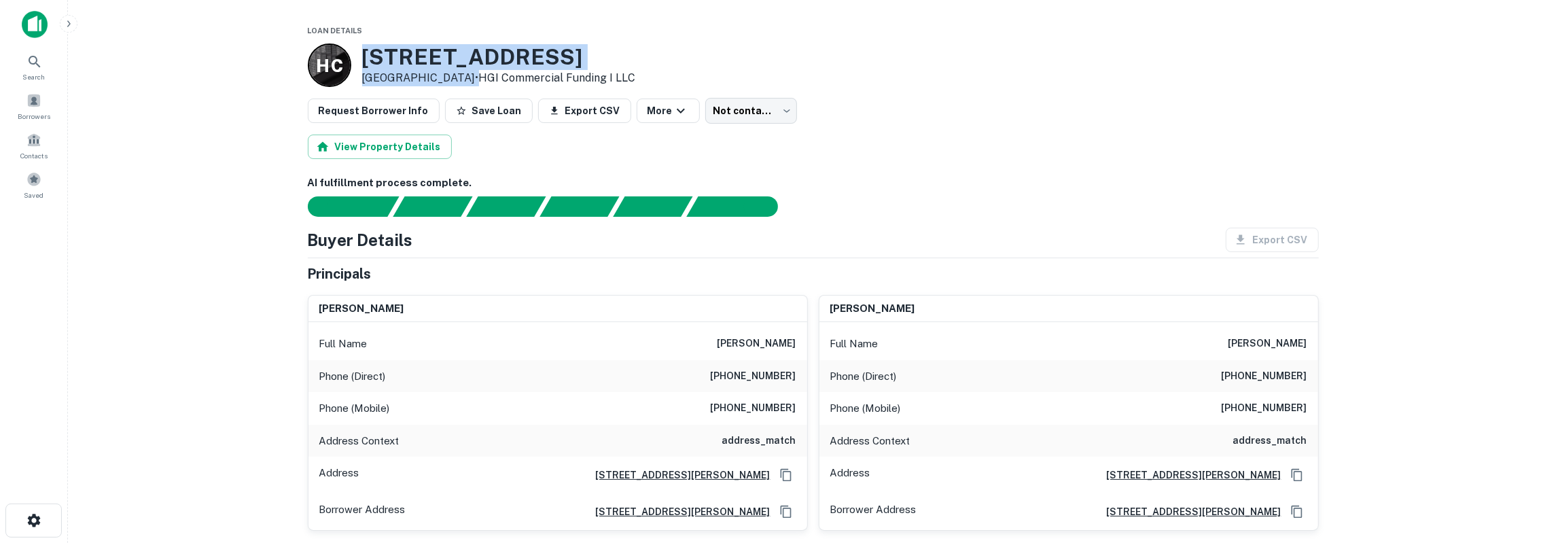
drag, startPoint x: 363, startPoint y: 58, endPoint x: 444, endPoint y: 63, distance: 81.7
click at [447, 78] on div "1200 N BRITAIN RD Irving, TX 75061 • HGI Commercial Funding I LLC" at bounding box center [499, 65] width 274 height 42
click at [392, 58] on h3 "1200 N BRITAIN RD" at bounding box center [499, 57] width 274 height 26
drag, startPoint x: 361, startPoint y: 54, endPoint x: 638, endPoint y: 75, distance: 278.0
click at [638, 75] on div "H C 1200 N BRITAIN RD Irving, TX 75061 • HGI Commercial Funding I LLC" at bounding box center [813, 64] width 1011 height 43
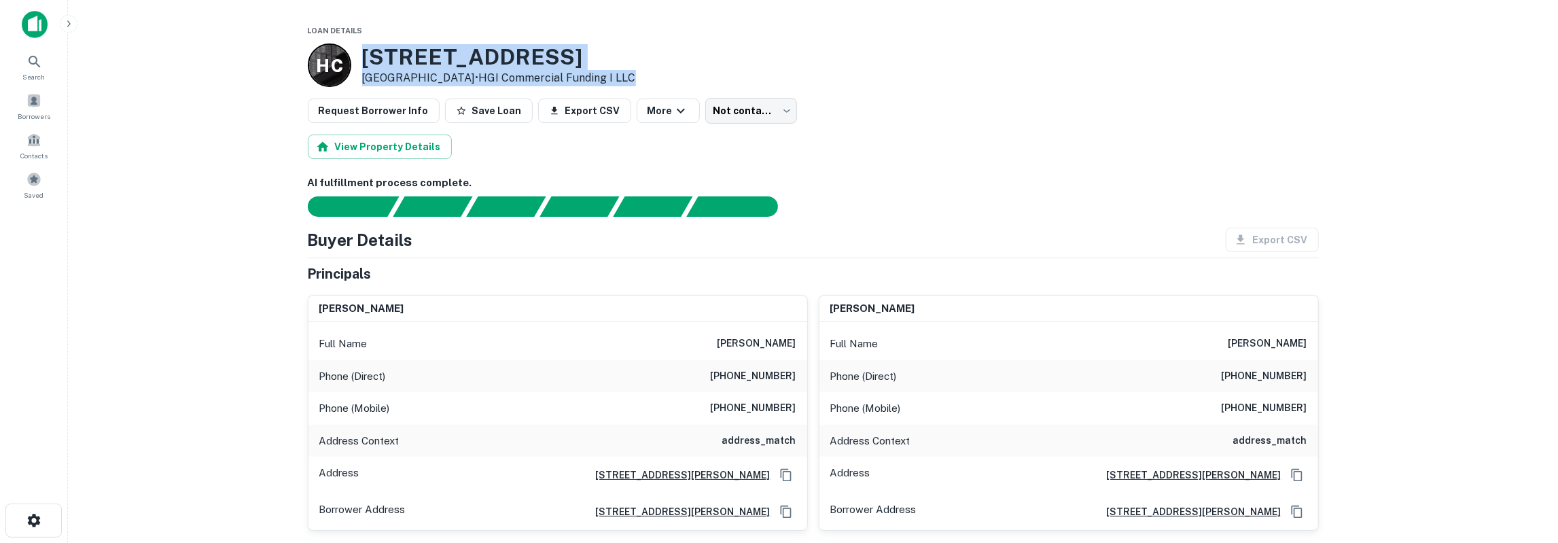
copy div "1200 N BRITAIN RD Irving, TX 75061 • HGI Commercial Funding I LLC"
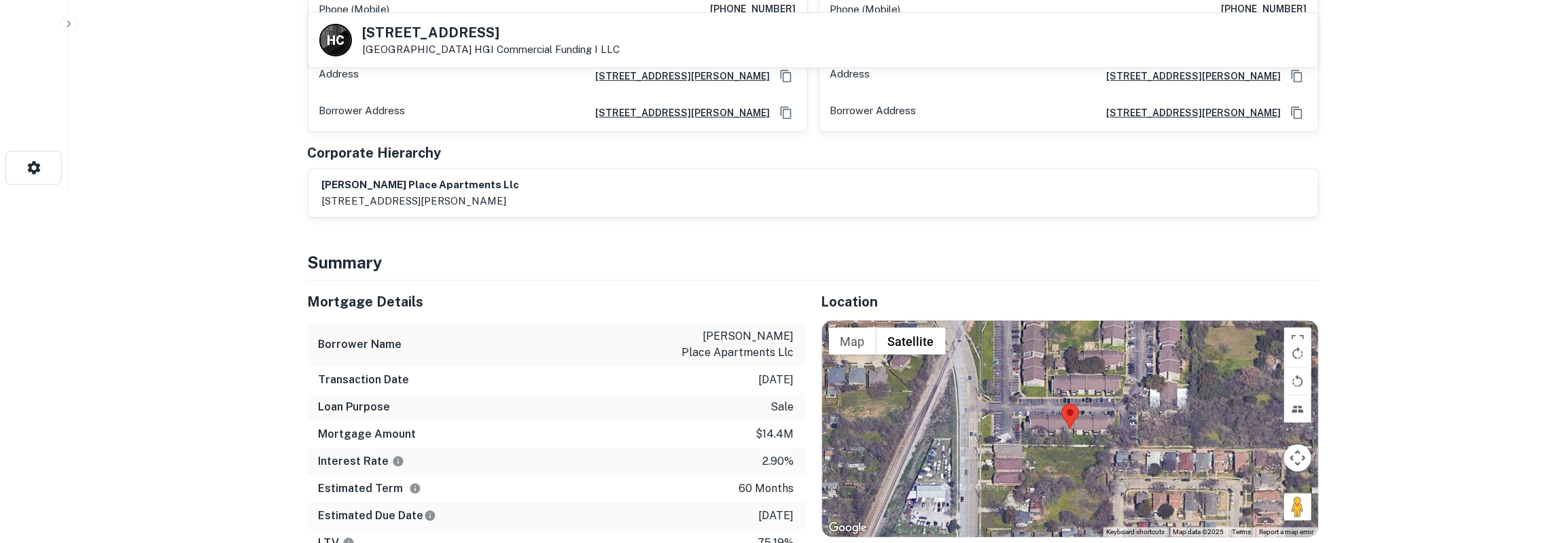
scroll to position [353, 0]
drag, startPoint x: 337, startPoint y: 310, endPoint x: 793, endPoint y: 533, distance: 507.8
click at [793, 533] on div "Mortgage Details Borrower Name raible place apartments llc Transaction Date 6/8…" at bounding box center [556, 418] width 497 height 276
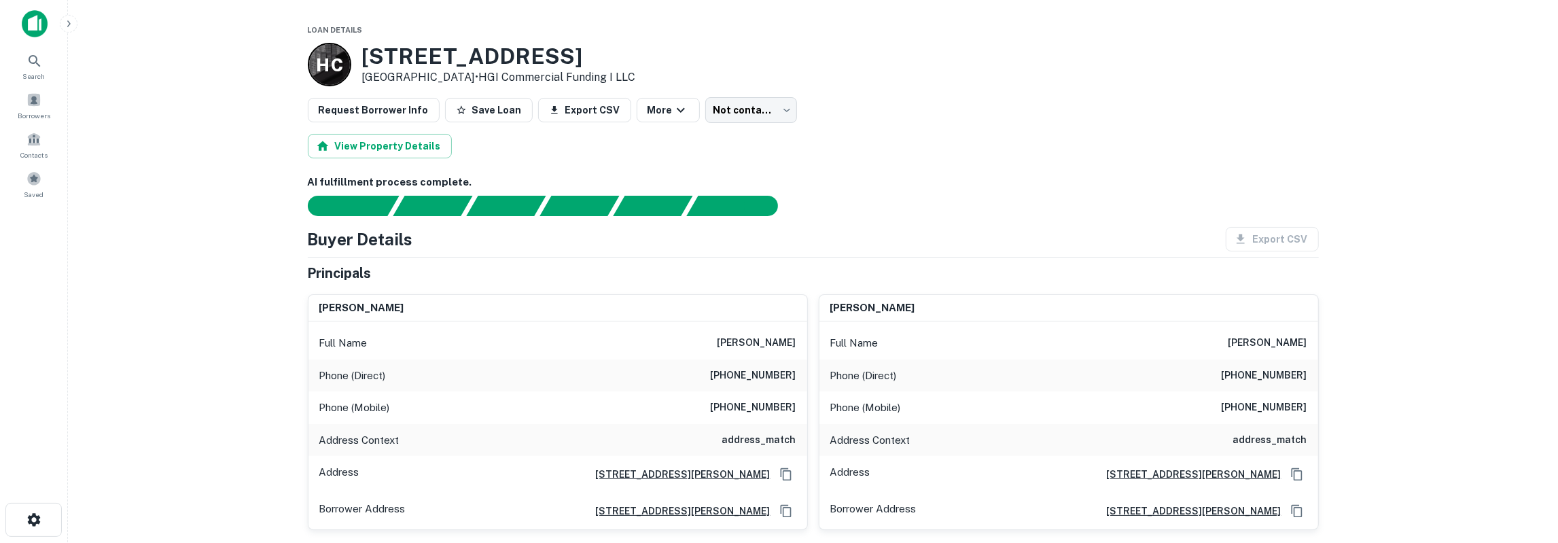
scroll to position [0, 0]
click at [851, 305] on h6 "rajasekhar guntnur" at bounding box center [872, 309] width 85 height 16
drag, startPoint x: 832, startPoint y: 308, endPoint x: 953, endPoint y: 309, distance: 121.6
click at [953, 309] on div "rajasekhar guntnur" at bounding box center [1068, 309] width 499 height 27
click at [1295, 343] on h6 "rajasekhar guntnur" at bounding box center [1268, 344] width 79 height 16
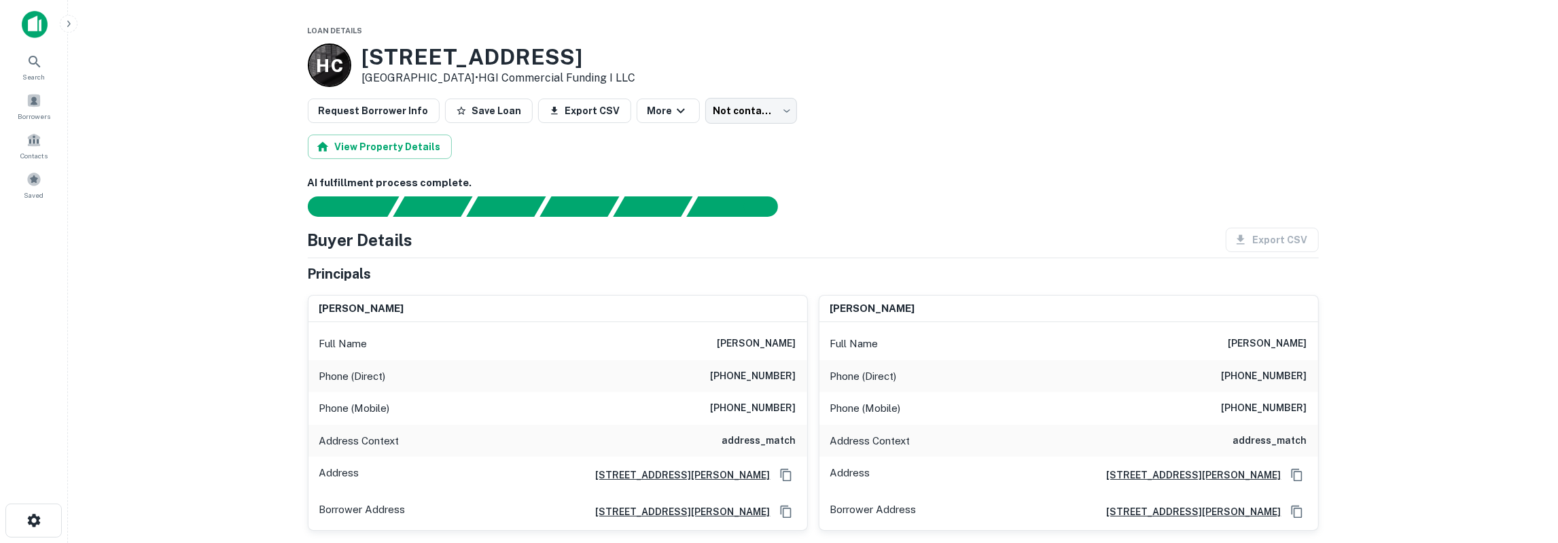
click at [1295, 343] on h6 "rajasekhar guntnur" at bounding box center [1268, 344] width 79 height 16
click at [1280, 349] on h6 "rajasekhar guntnur" at bounding box center [1268, 344] width 79 height 16
click at [1239, 374] on h6 "(972) 862-2045" at bounding box center [1265, 376] width 86 height 16
click at [1240, 374] on h6 "(972) 862-2045" at bounding box center [1265, 376] width 86 height 16
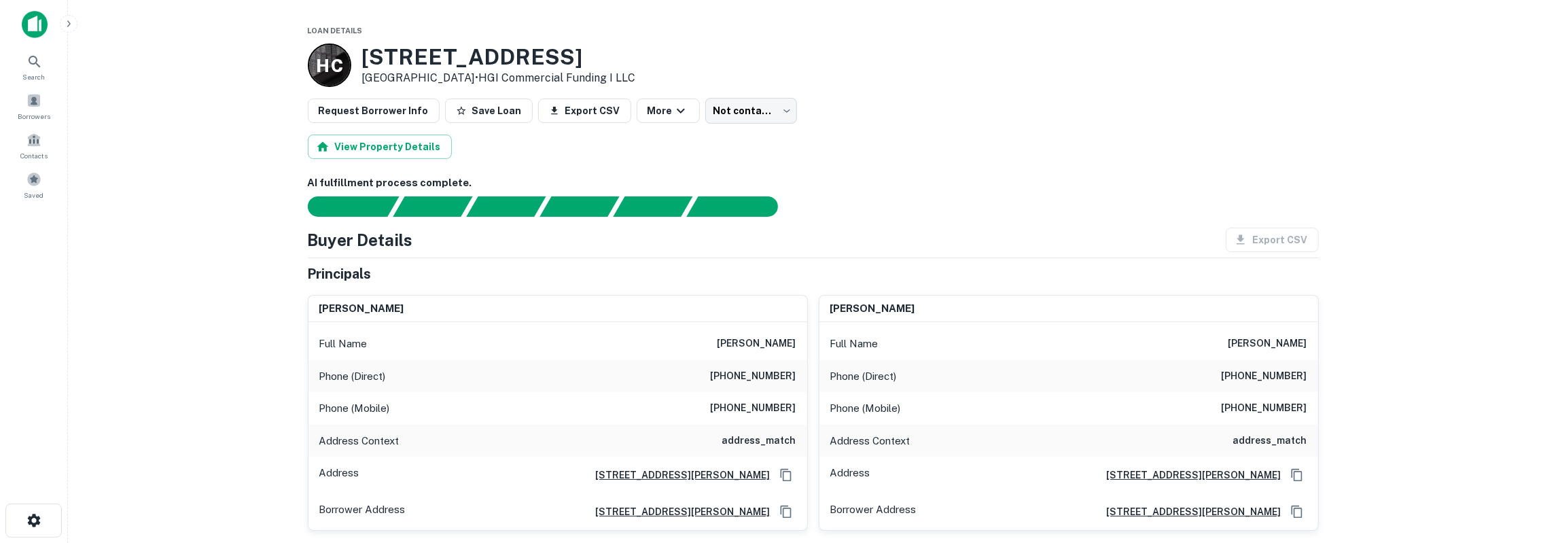
click at [1271, 400] on h6 "(214) 529-3169" at bounding box center [1265, 408] width 86 height 16
click at [769, 402] on h6 "(405) 692-3091" at bounding box center [754, 408] width 86 height 16
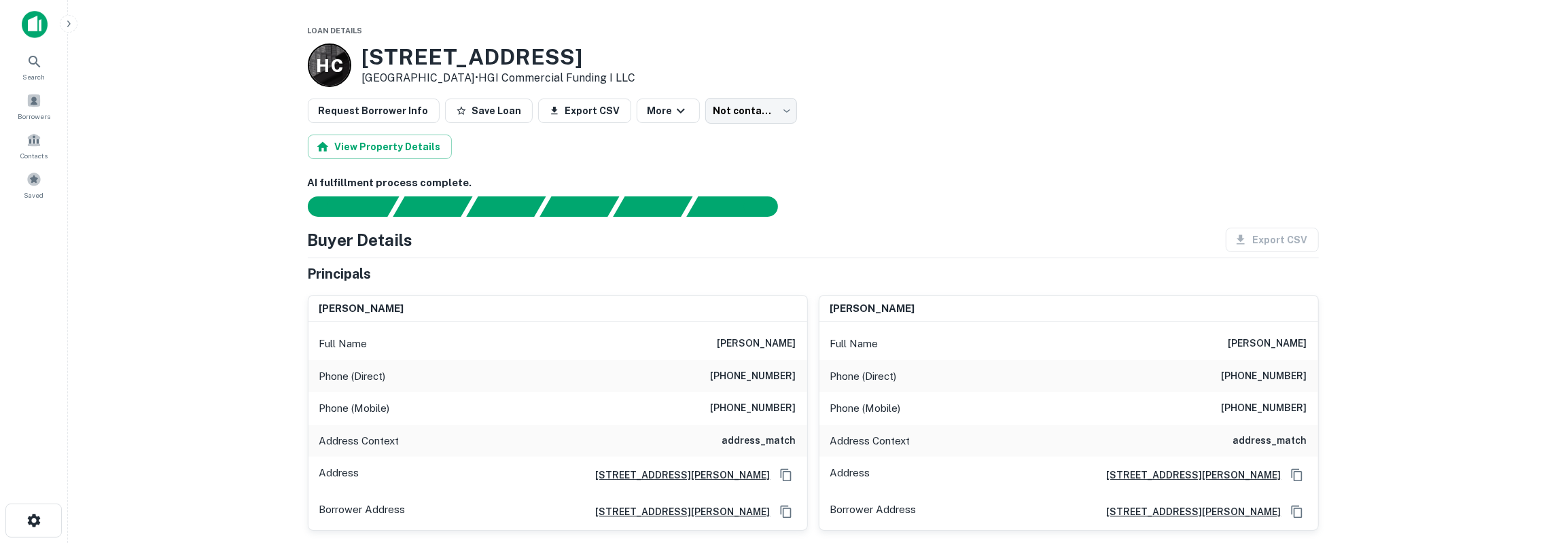
click at [769, 402] on h6 "(405) 692-3091" at bounding box center [754, 408] width 86 height 16
click at [722, 109] on body "Search Borrowers Contacts Saved Loan Details H C 1200 N BRITAIN RD Irving, TX 7…" at bounding box center [779, 271] width 1558 height 543
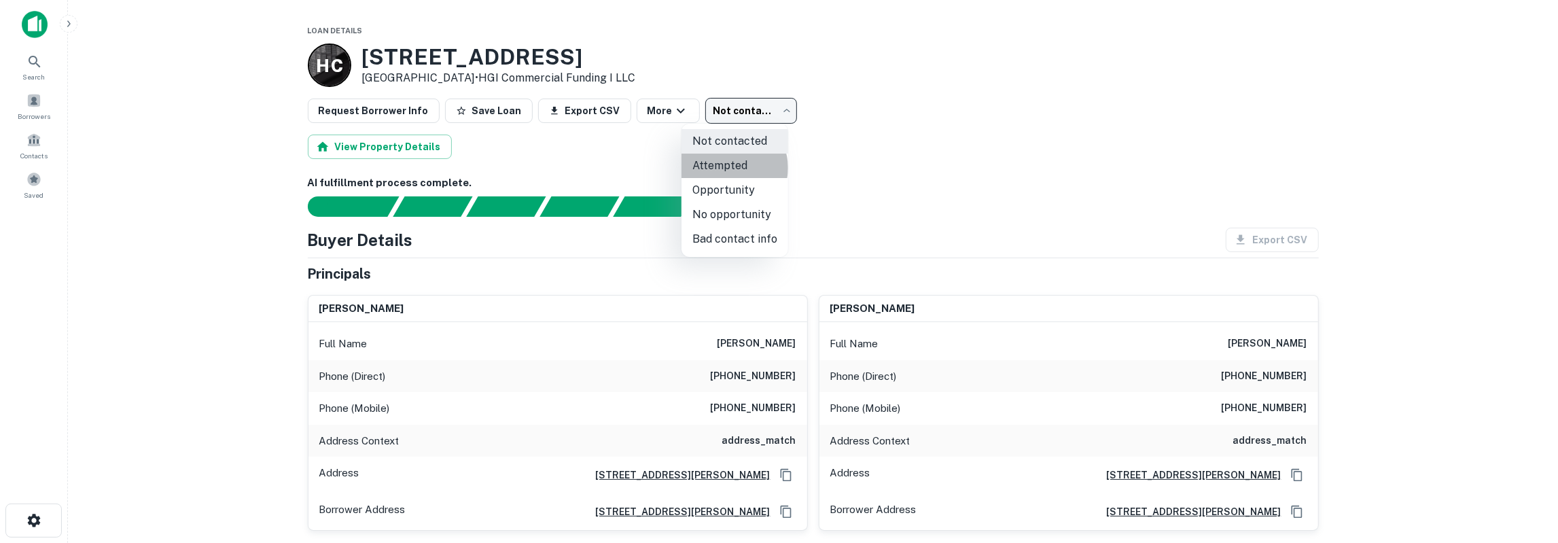
drag, startPoint x: 730, startPoint y: 168, endPoint x: 1087, endPoint y: 2, distance: 393.4
click at [730, 168] on li "Attempted" at bounding box center [735, 166] width 107 height 24
type input "*********"
